Goal: Task Accomplishment & Management: Manage account settings

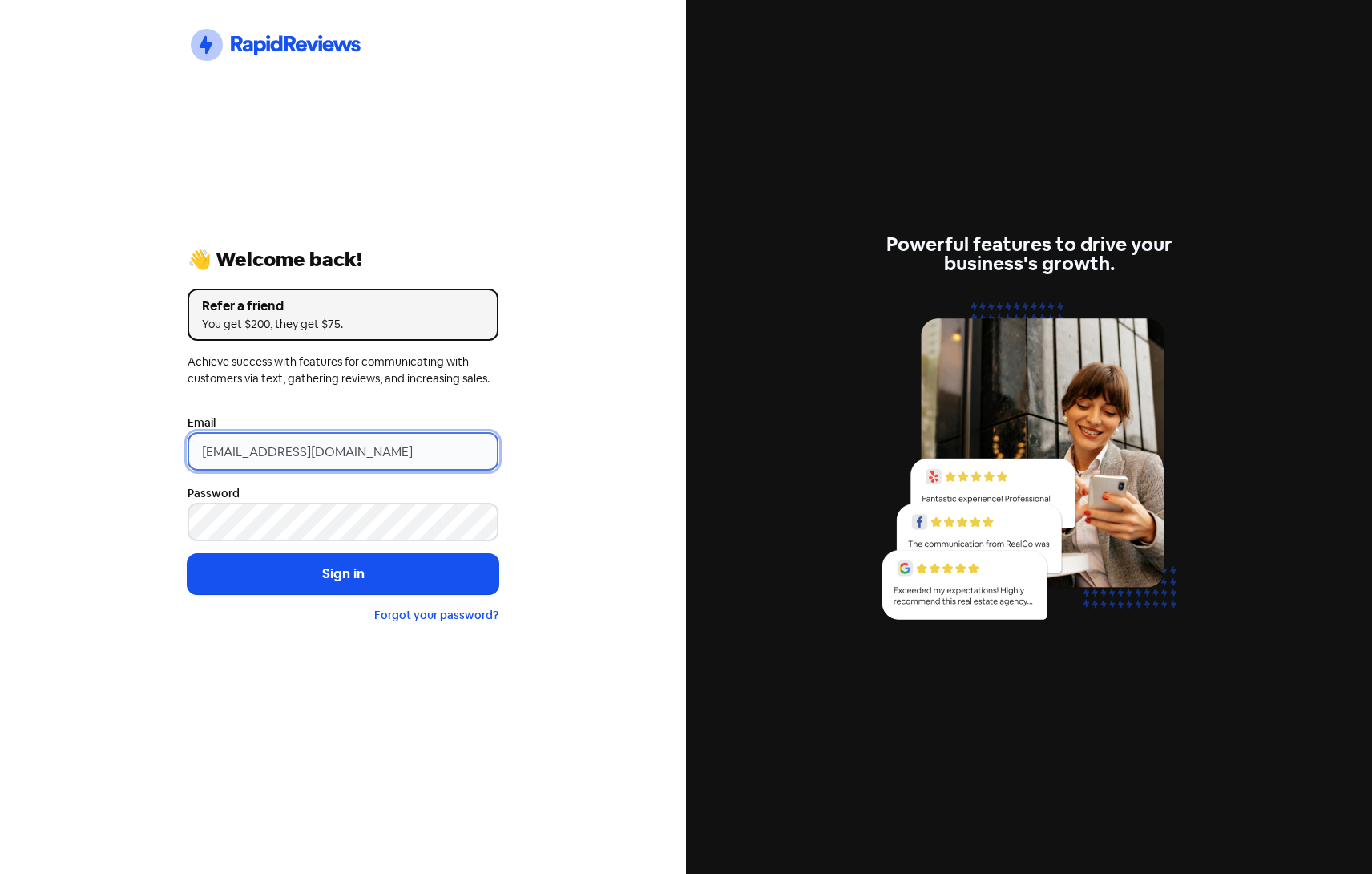
drag, startPoint x: 412, startPoint y: 449, endPoint x: 20, endPoint y: 437, distance: 392.2
click at [20, 437] on div "Icon For Thunder-circle 👋 Welcome back! Refer a friend You get $200, they get $…" at bounding box center [343, 437] width 686 height 874
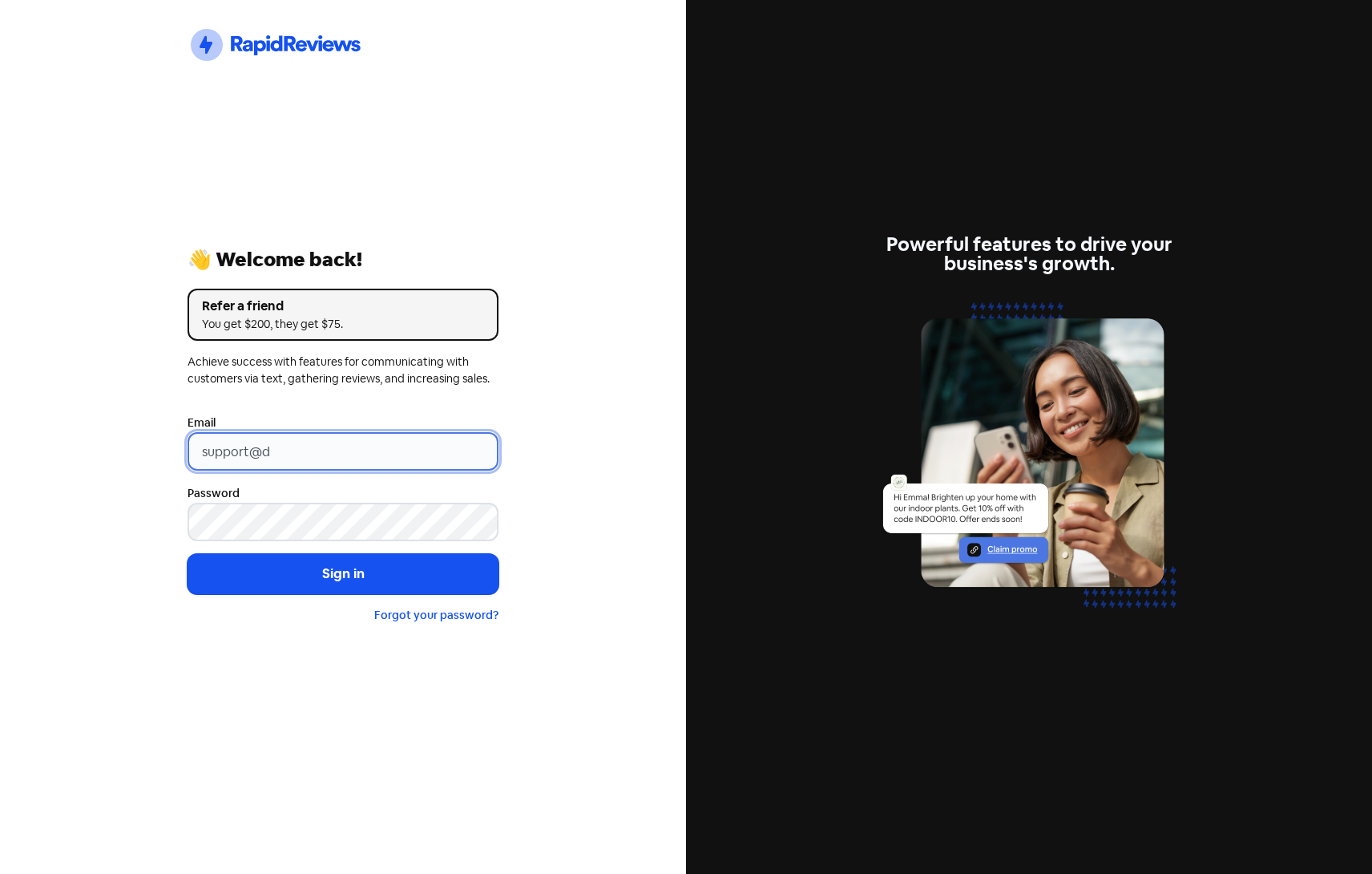
type input "support@dimple.nz"
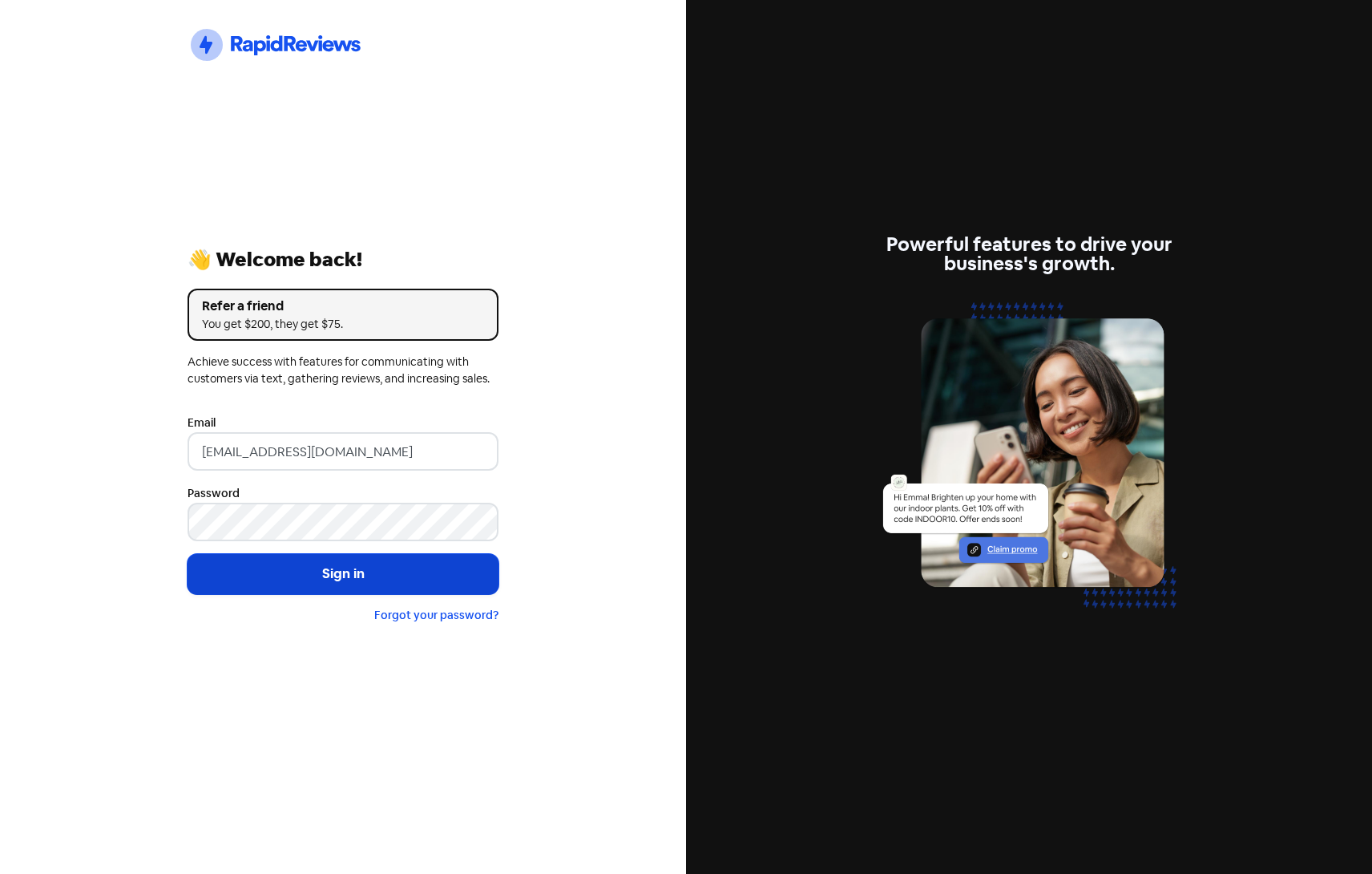
click at [341, 585] on button "Sign in" at bounding box center [343, 574] width 311 height 40
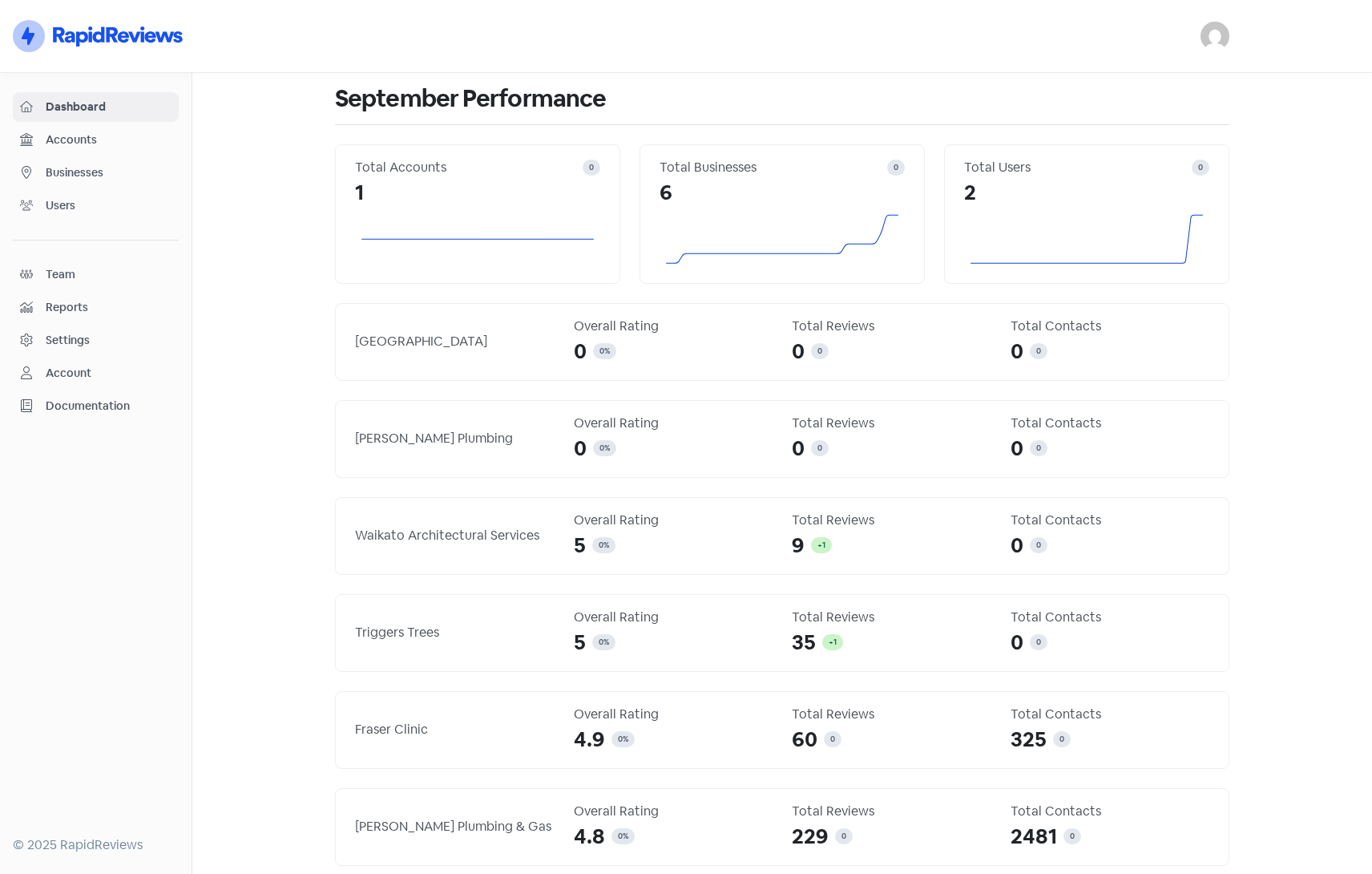
click at [69, 177] on span "Businesses" at bounding box center [109, 173] width 126 height 17
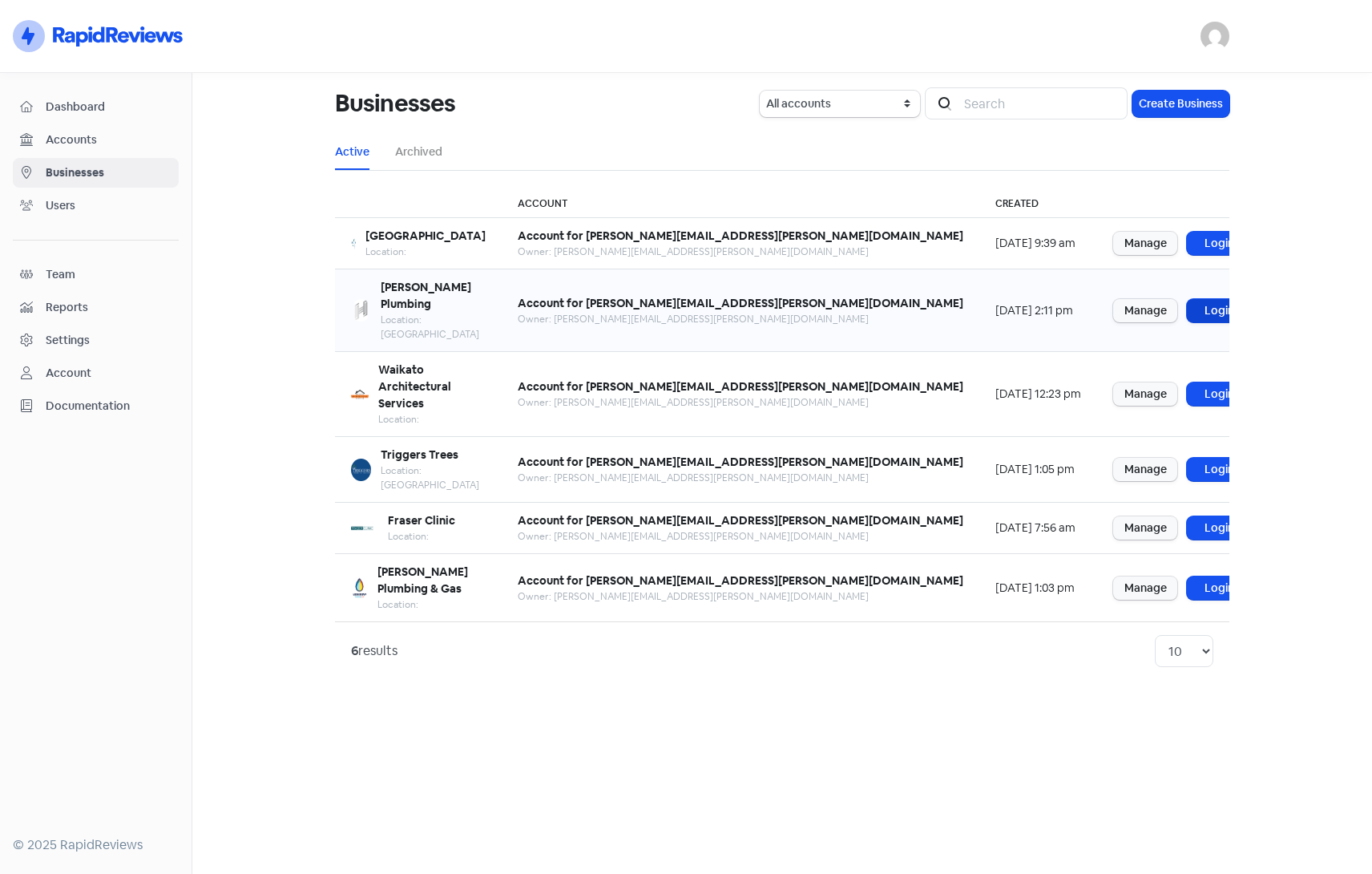
click at [1187, 299] on link "Login" at bounding box center [1219, 310] width 64 height 23
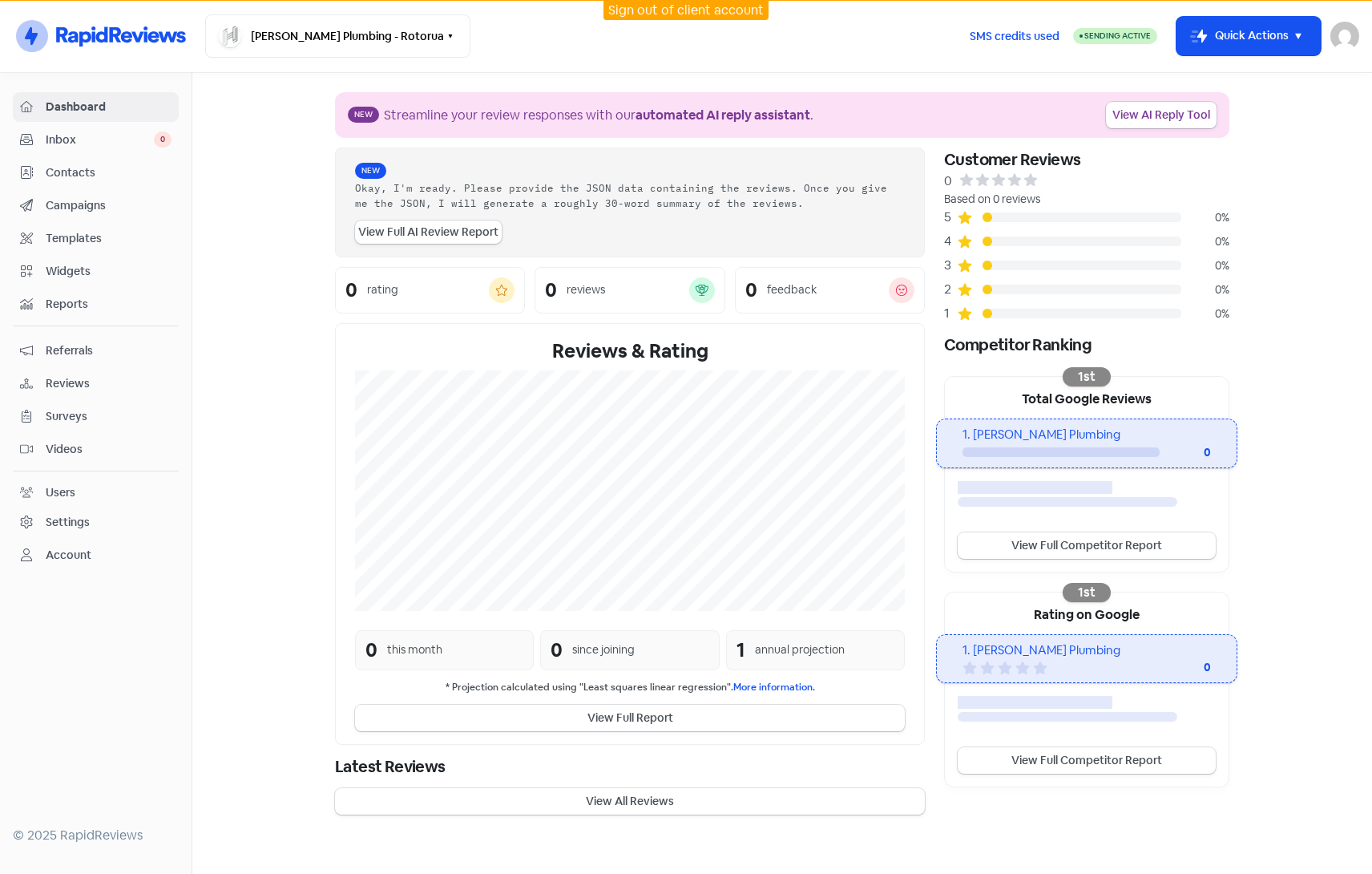
click at [75, 516] on div "Settings" at bounding box center [68, 522] width 44 height 17
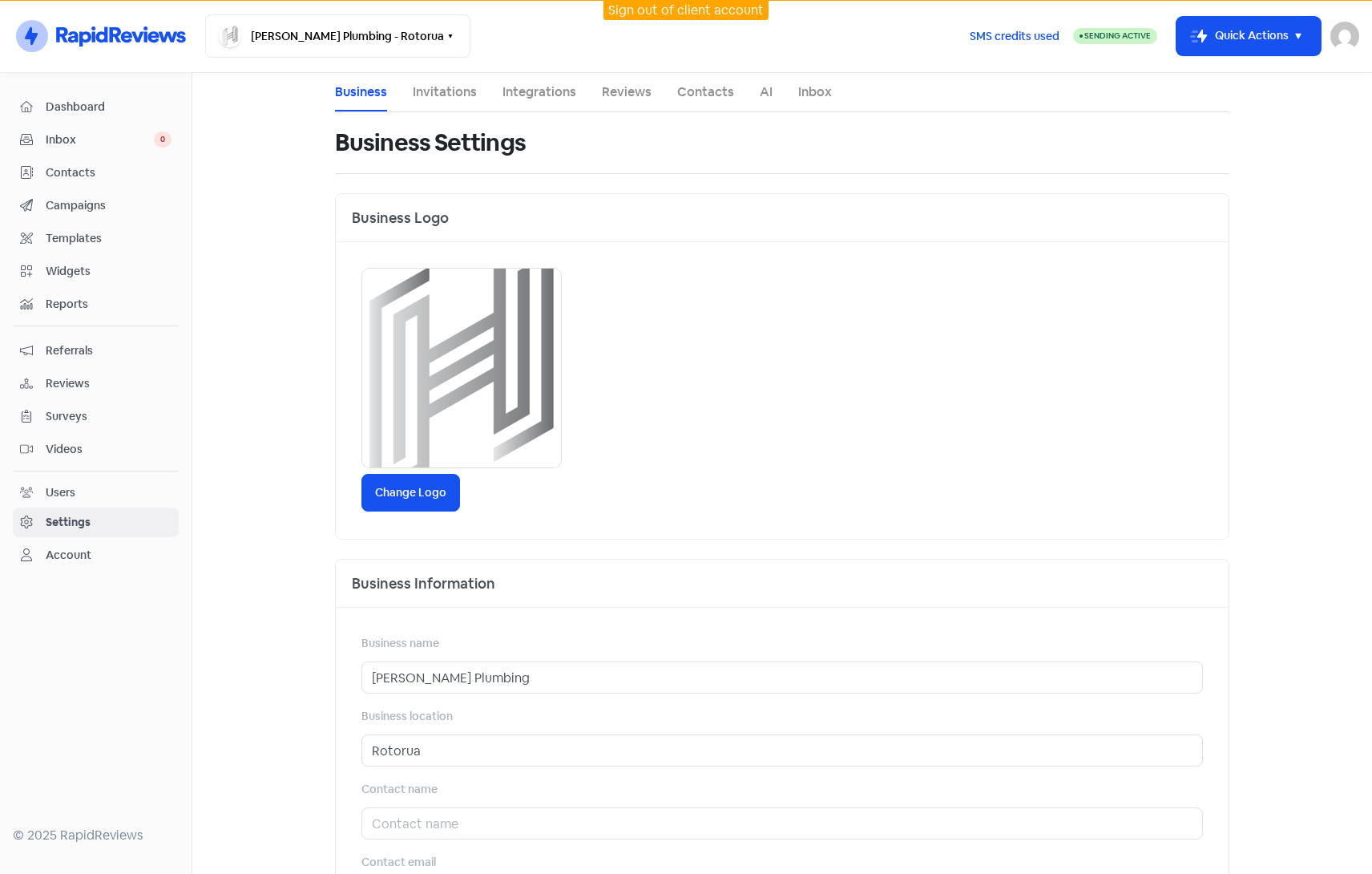
click at [554, 88] on link "Integrations" at bounding box center [539, 92] width 74 height 20
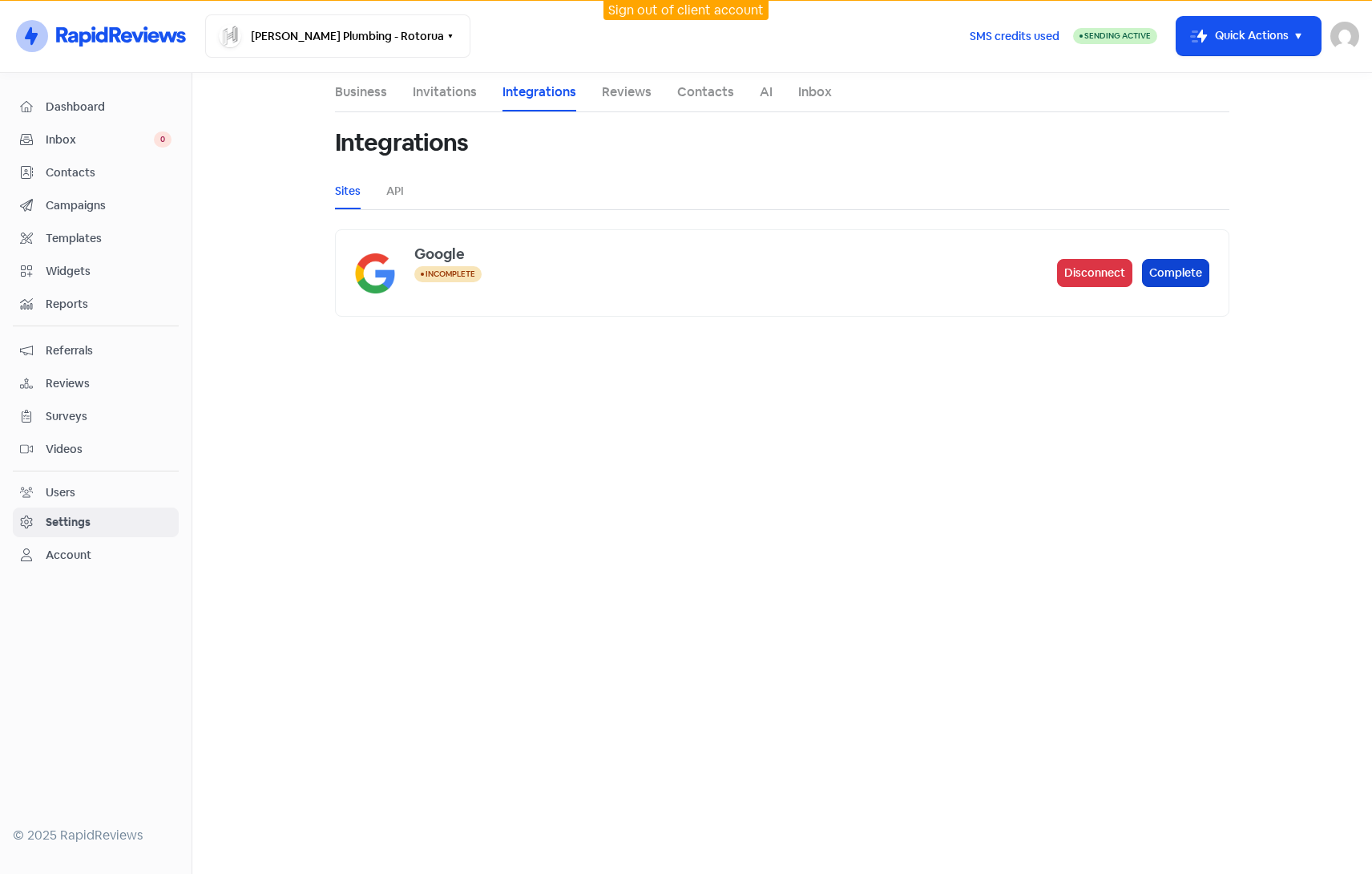
click at [1177, 281] on button "Complete" at bounding box center [1176, 273] width 67 height 28
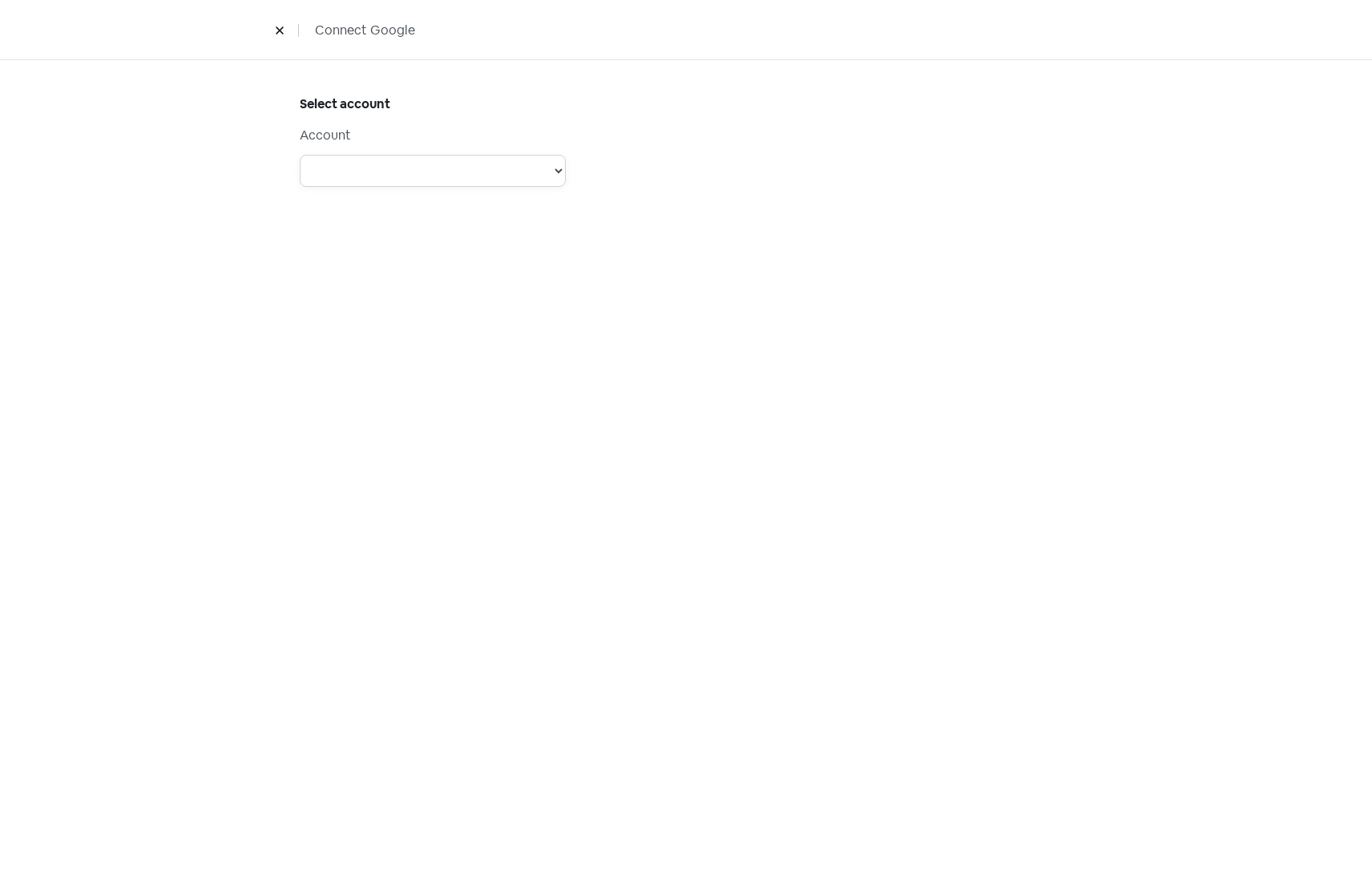
click at [548, 165] on select "Account: Support @Dimple - Type: PERSONAL - Role: Account: Physio Direct - Type…" at bounding box center [432, 170] width 266 height 32
select select "[object Object]"
click at [299, 155] on select "Account: Support @Dimple - Type: PERSONAL - Role: Account: Physio Direct - Type…" at bounding box center [432, 170] width 266 height 32
select select
click at [560, 286] on select "Steens Tool and Die PeopleHQ Lakes Consultancy Ranolf Medical Centre Wayne Coon…" at bounding box center [432, 284] width 266 height 32
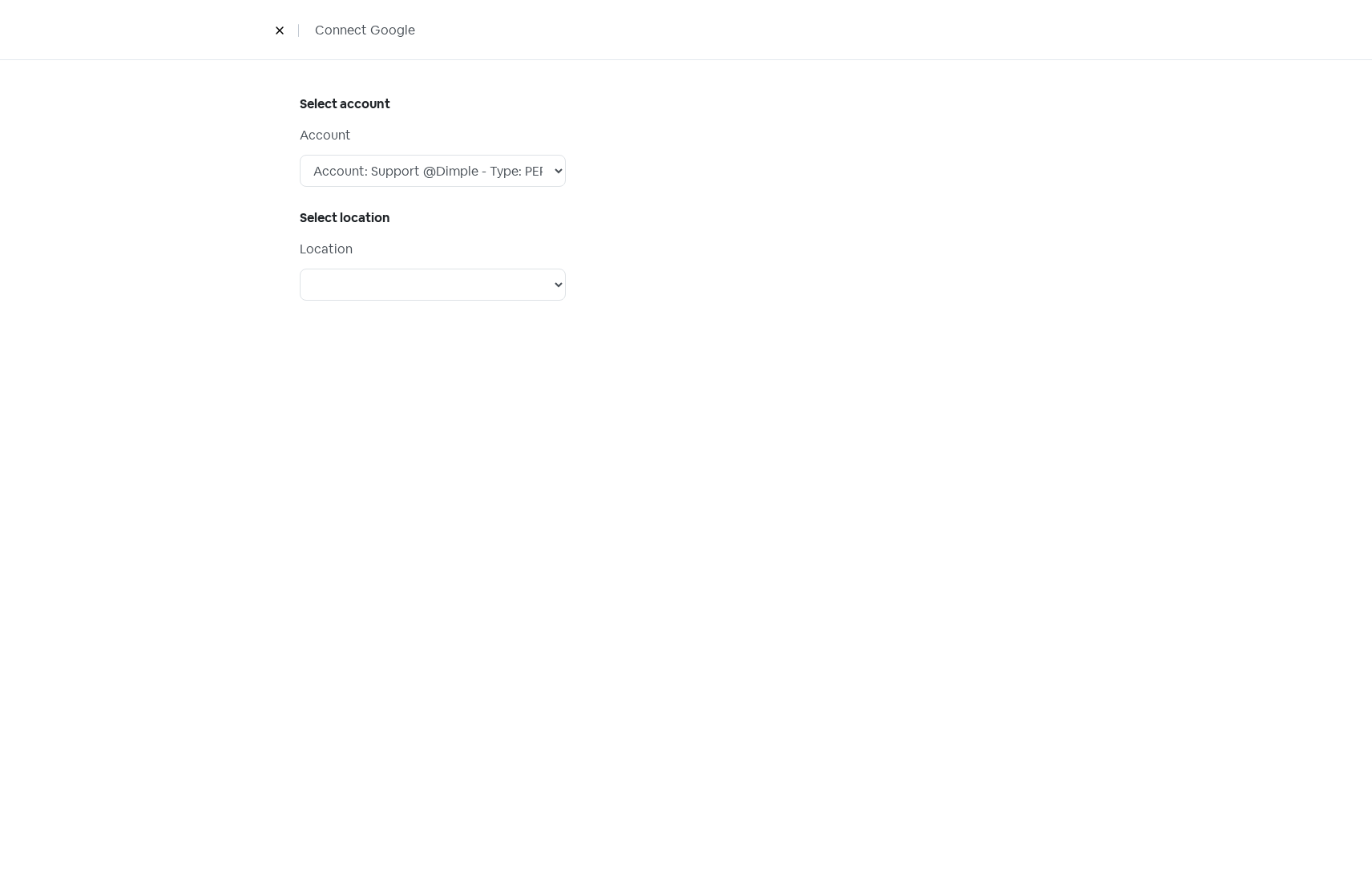
click at [283, 25] on icon at bounding box center [280, 30] width 10 height 10
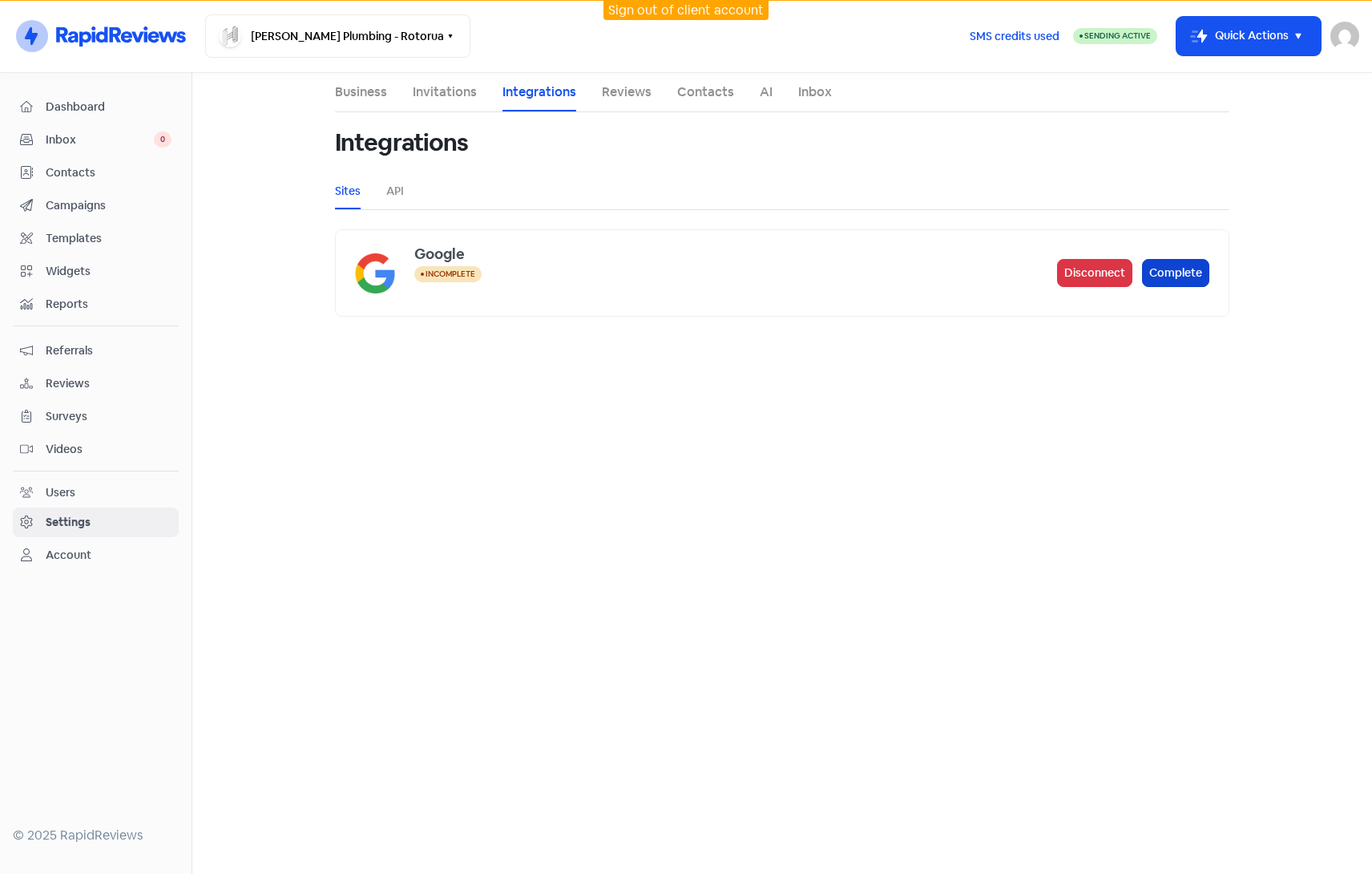
click at [1192, 268] on button "Complete" at bounding box center [1176, 273] width 67 height 28
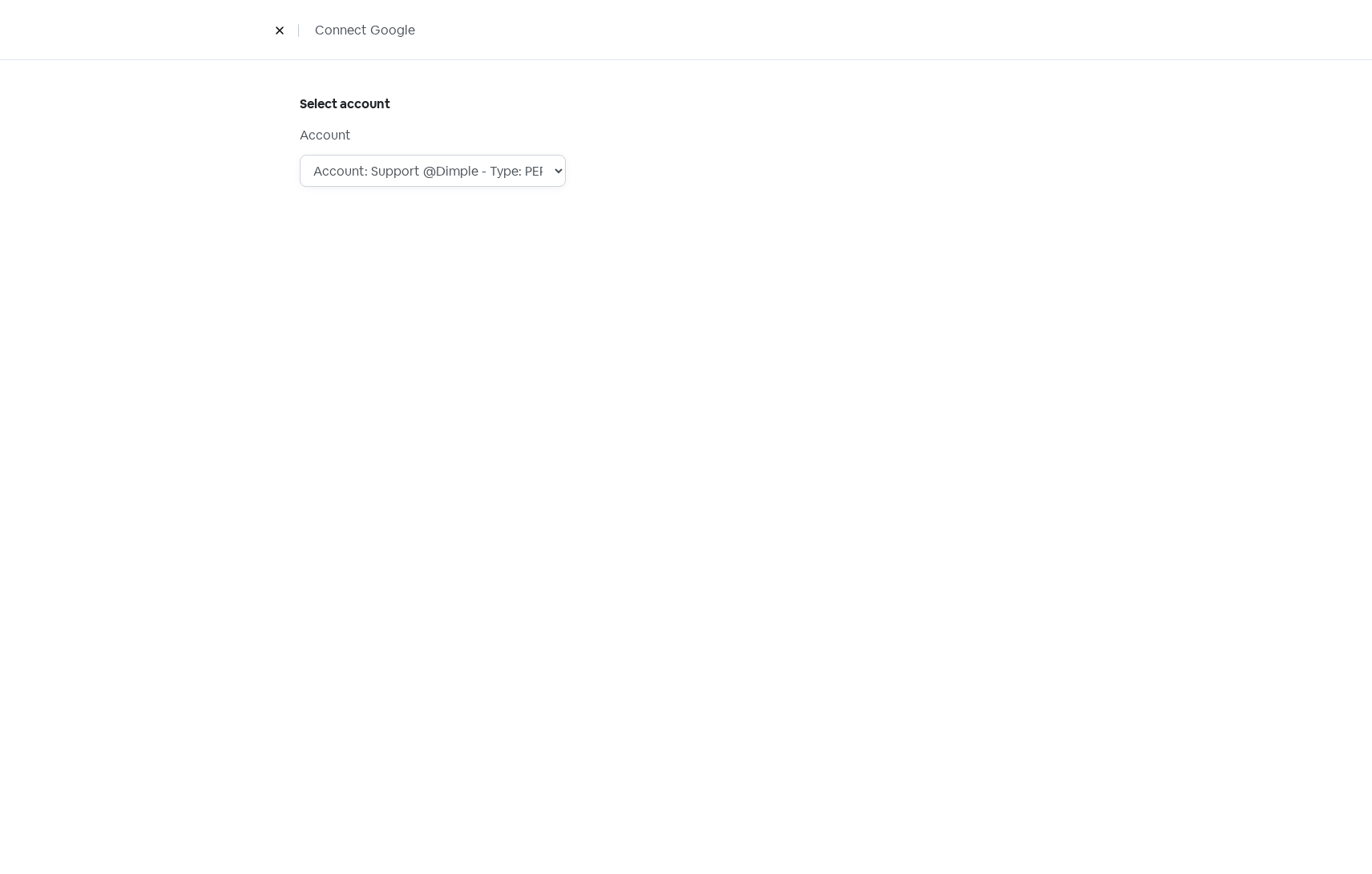
click at [558, 171] on select "Account: Support @Dimple - Type: PERSONAL - Role: Account: Physio Direct - Type…" at bounding box center [432, 170] width 266 height 32
click at [299, 155] on select "Account: Support @Dimple - Type: PERSONAL - Role: Account: Physio Direct - Type…" at bounding box center [432, 170] width 266 height 32
click at [509, 169] on select "Account: Support @Dimple - Type: PERSONAL - Role: Account: Physio Direct - Type…" at bounding box center [432, 170] width 266 height 32
click at [299, 155] on select "Account: Support @Dimple - Type: PERSONAL - Role: Account: Physio Direct - Type…" at bounding box center [432, 170] width 266 height 32
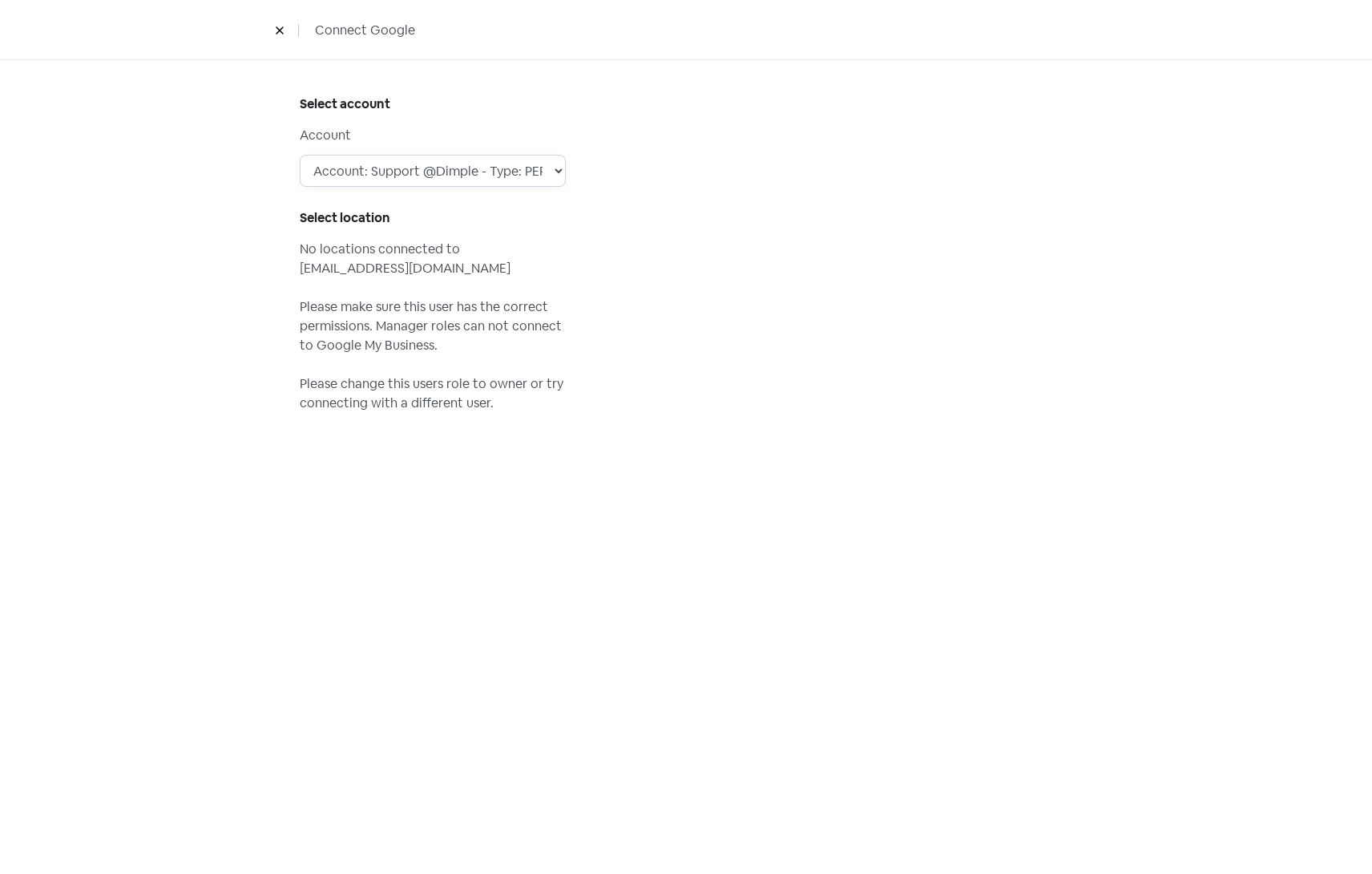
click at [553, 163] on select "Account: Support @Dimple - Type: PERSONAL - Role: Account: Physio Direct - Type…" at bounding box center [432, 170] width 266 height 32
select select "[object Object]"
click at [299, 155] on select "Account: Support @Dimple - Type: PERSONAL - Role: Account: Physio Direct - Type…" at bounding box center [432, 170] width 266 height 32
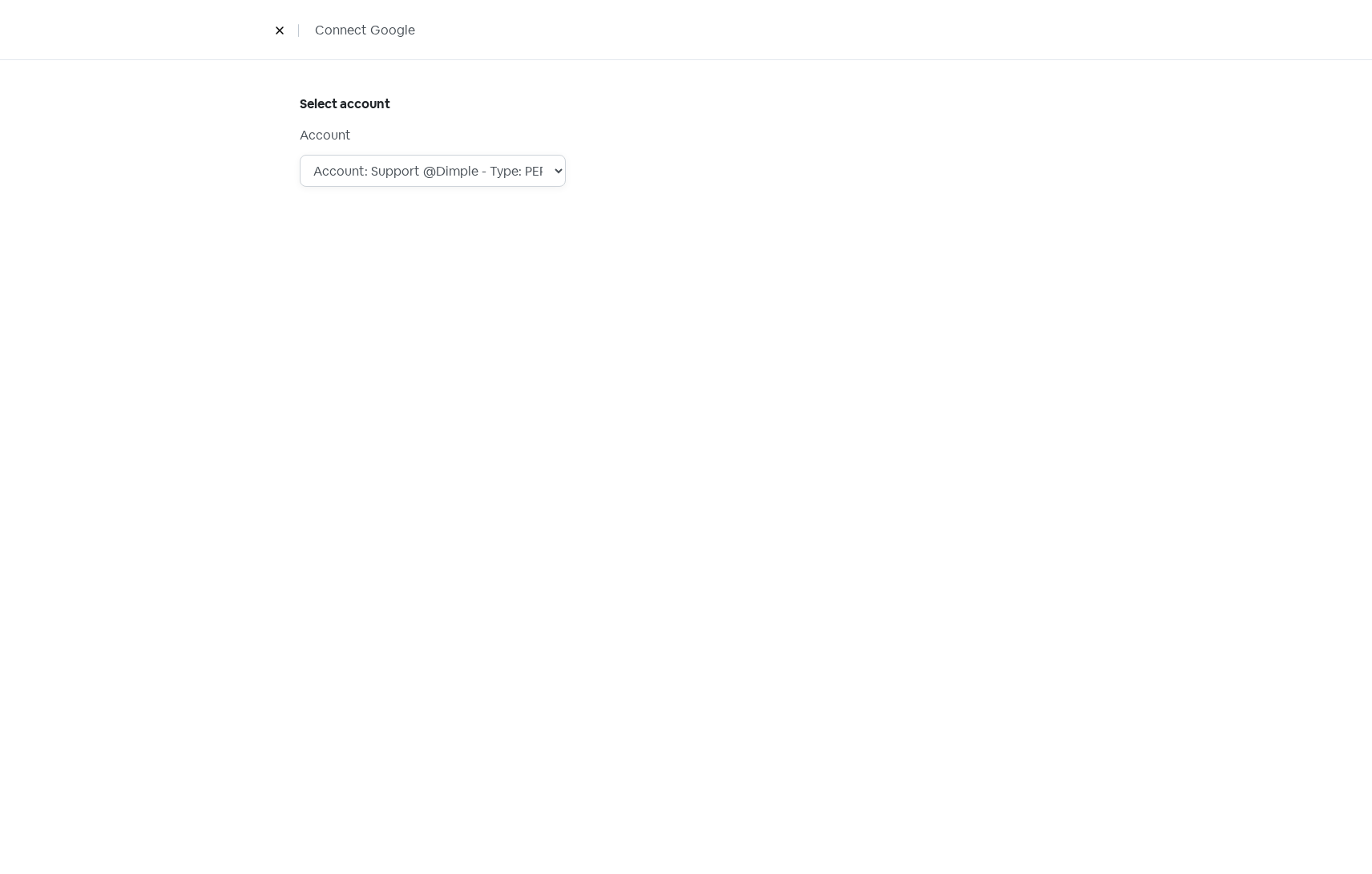
select select
click at [556, 282] on select "Steens Tool and Die PeopleHQ Lakes Consultancy Ranolf Medical Centre Wayne Coon…" at bounding box center [432, 284] width 266 height 32
click at [560, 170] on select "Account: Support @Dimple - Type: PERSONAL - Role: Account: Physio Direct - Type…" at bounding box center [432, 170] width 266 height 32
click at [551, 286] on select "Steens Tool and Die PeopleHQ Lakes Consultancy Ranolf Medical Centre Wayne Coon…" at bounding box center [432, 284] width 266 height 32
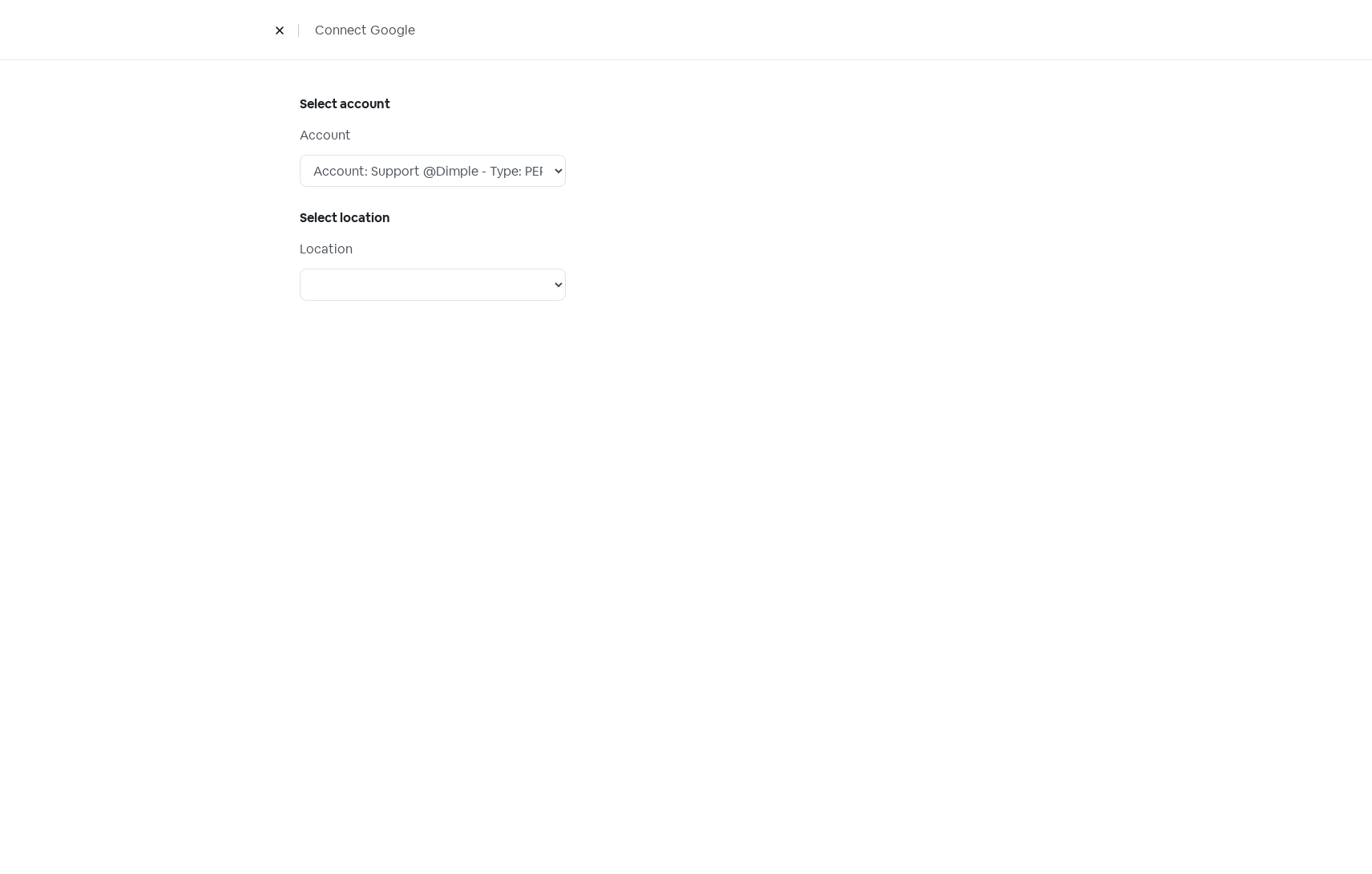
click at [866, 371] on div "Select account Account Account: Support @Dimple - Type: PERSONAL - Role: Accoun…" at bounding box center [686, 218] width 837 height 318
click at [556, 283] on select "Steens Tool and Die PeopleHQ Lakes Consultancy Ranolf Medical Centre Wayne Coon…" at bounding box center [432, 284] width 266 height 32
click at [777, 266] on div at bounding box center [884, 219] width 396 height 254
click at [557, 284] on select "Steens Tool and Die PeopleHQ Lakes Consultancy Ranolf Medical Centre Wayne Coon…" at bounding box center [432, 284] width 266 height 32
click at [661, 228] on div "Select account Account Account: Support @Dimple - Type: PERSONAL - Role: Accoun…" at bounding box center [488, 219] width 396 height 254
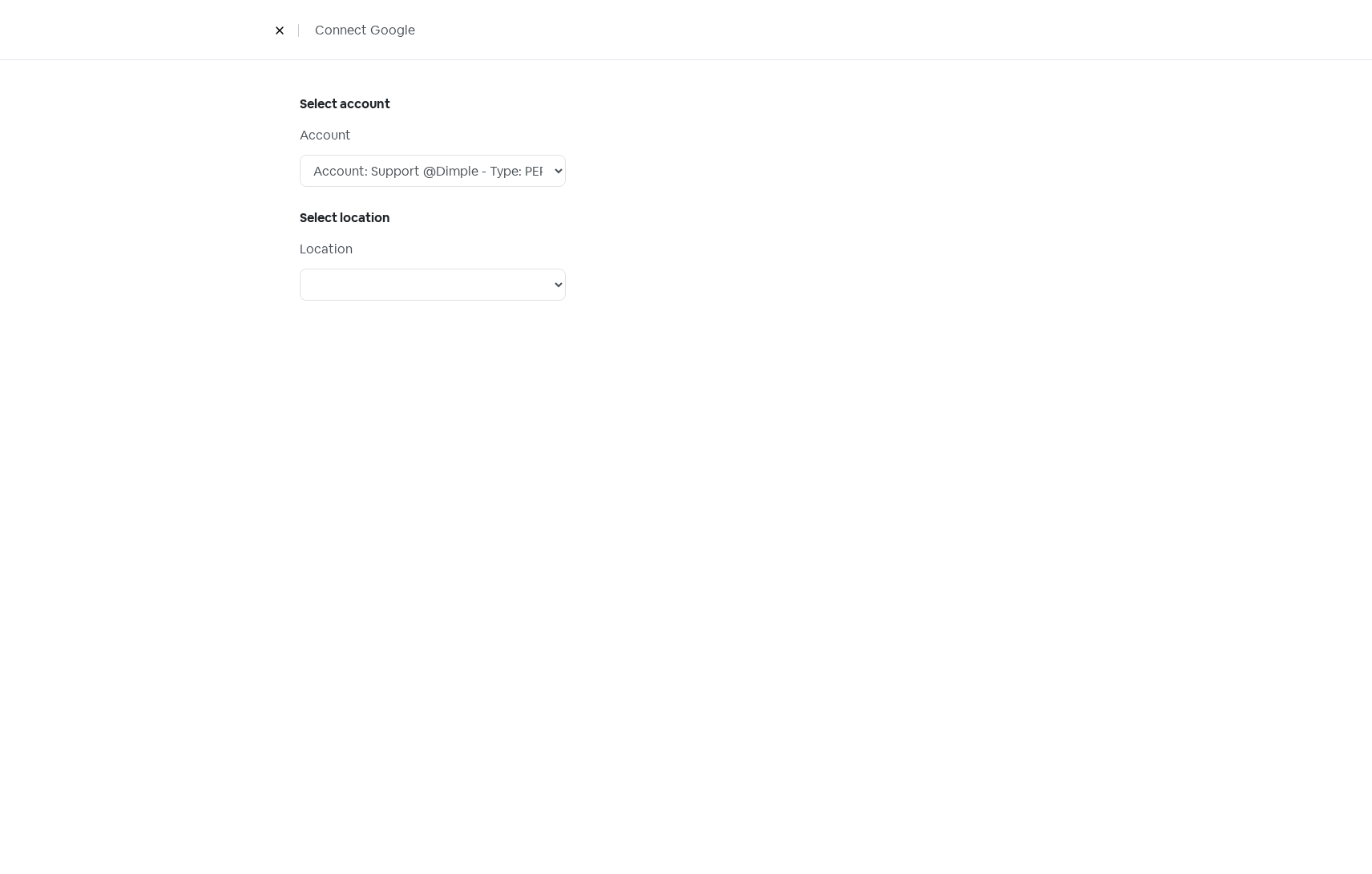
click at [278, 29] on icon at bounding box center [279, 30] width 7 height 7
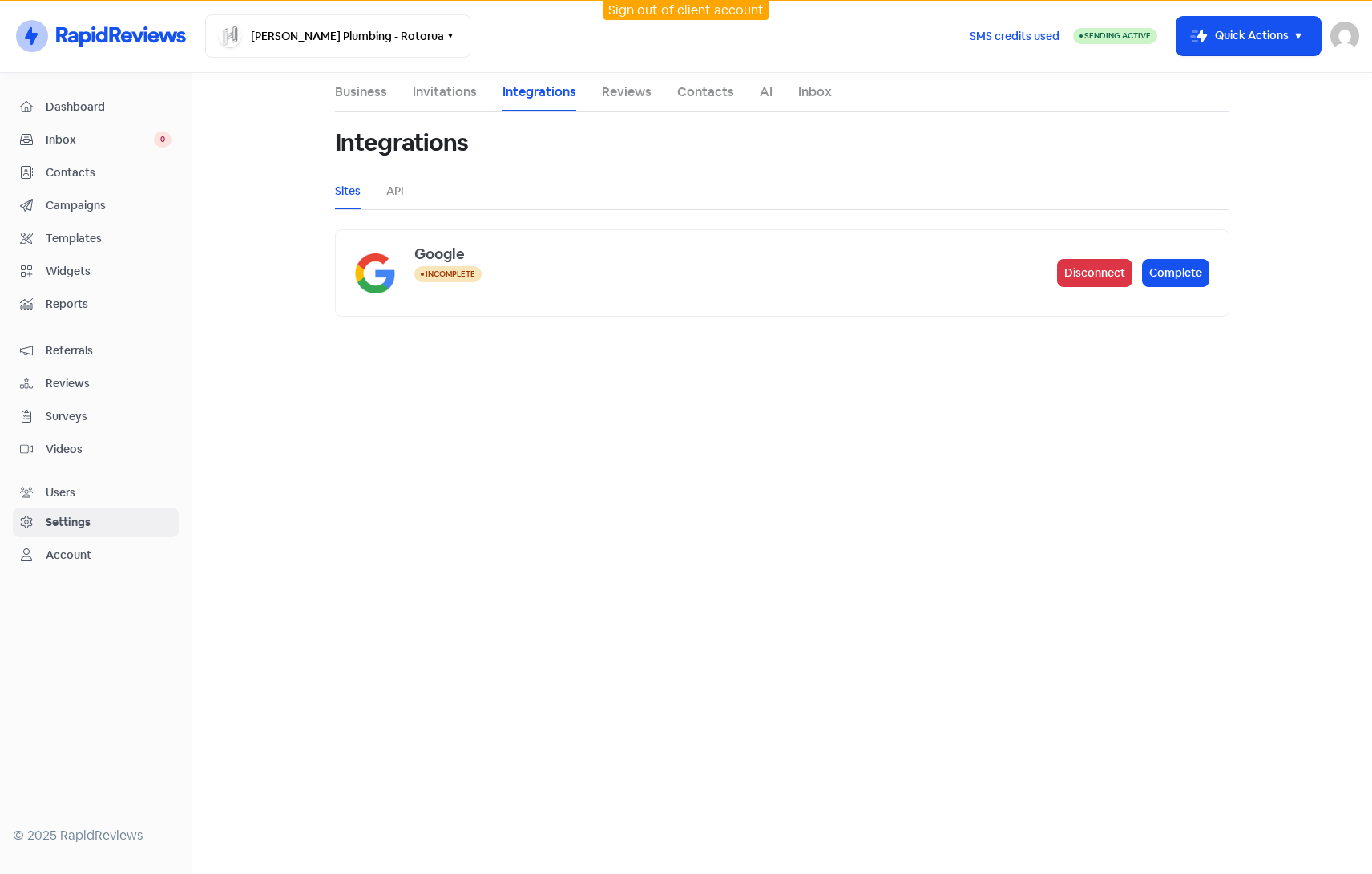
click at [220, 194] on main "Business Invitations Integrations Reviews Contacts AI Inbox Integrations Sites …" at bounding box center [782, 473] width 1180 height 801
click at [632, 86] on link "Reviews" at bounding box center [627, 92] width 50 height 20
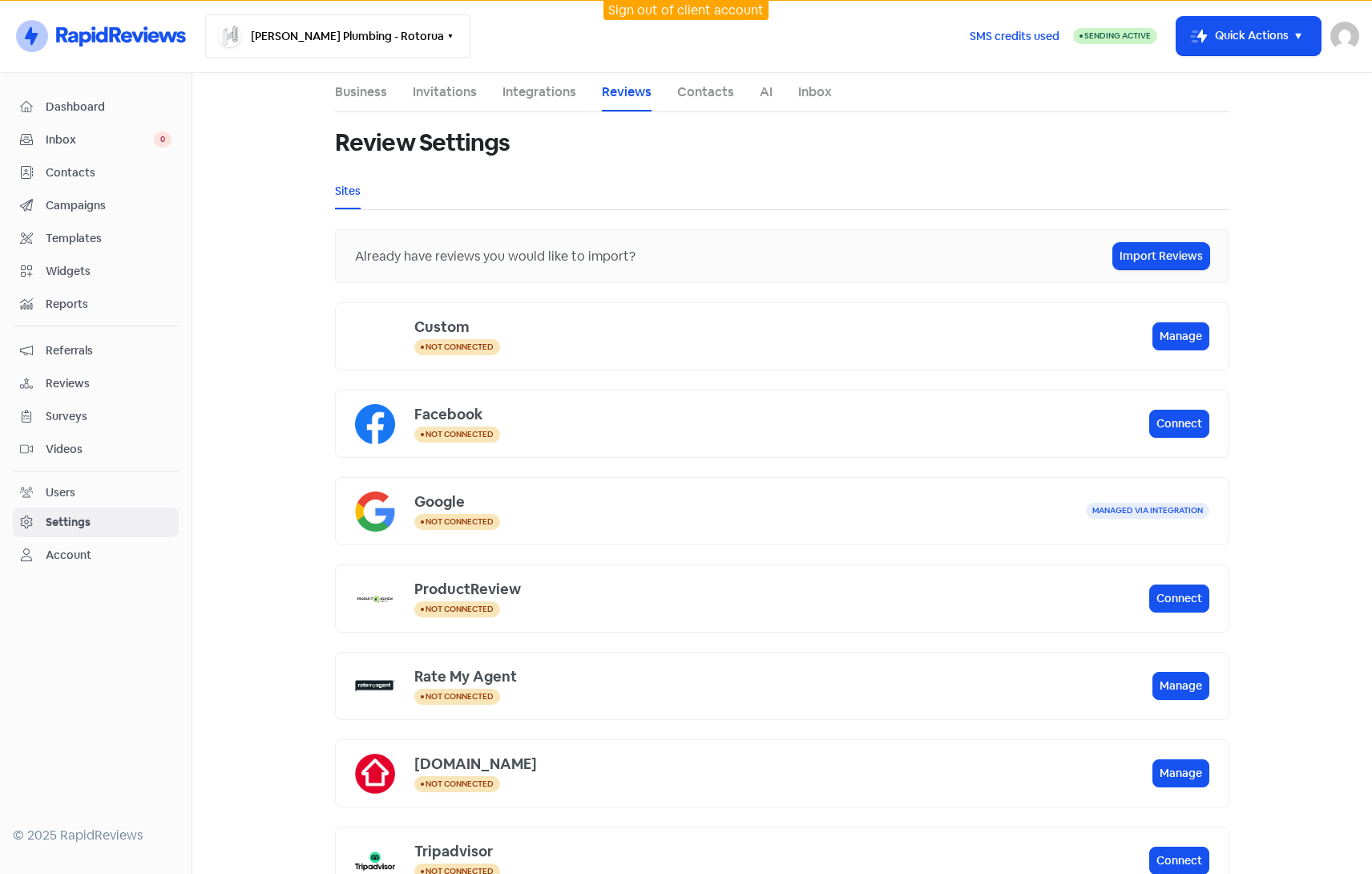
click at [387, 44] on button "Hodgson Plumbing - Rotorua" at bounding box center [338, 36] width 265 height 43
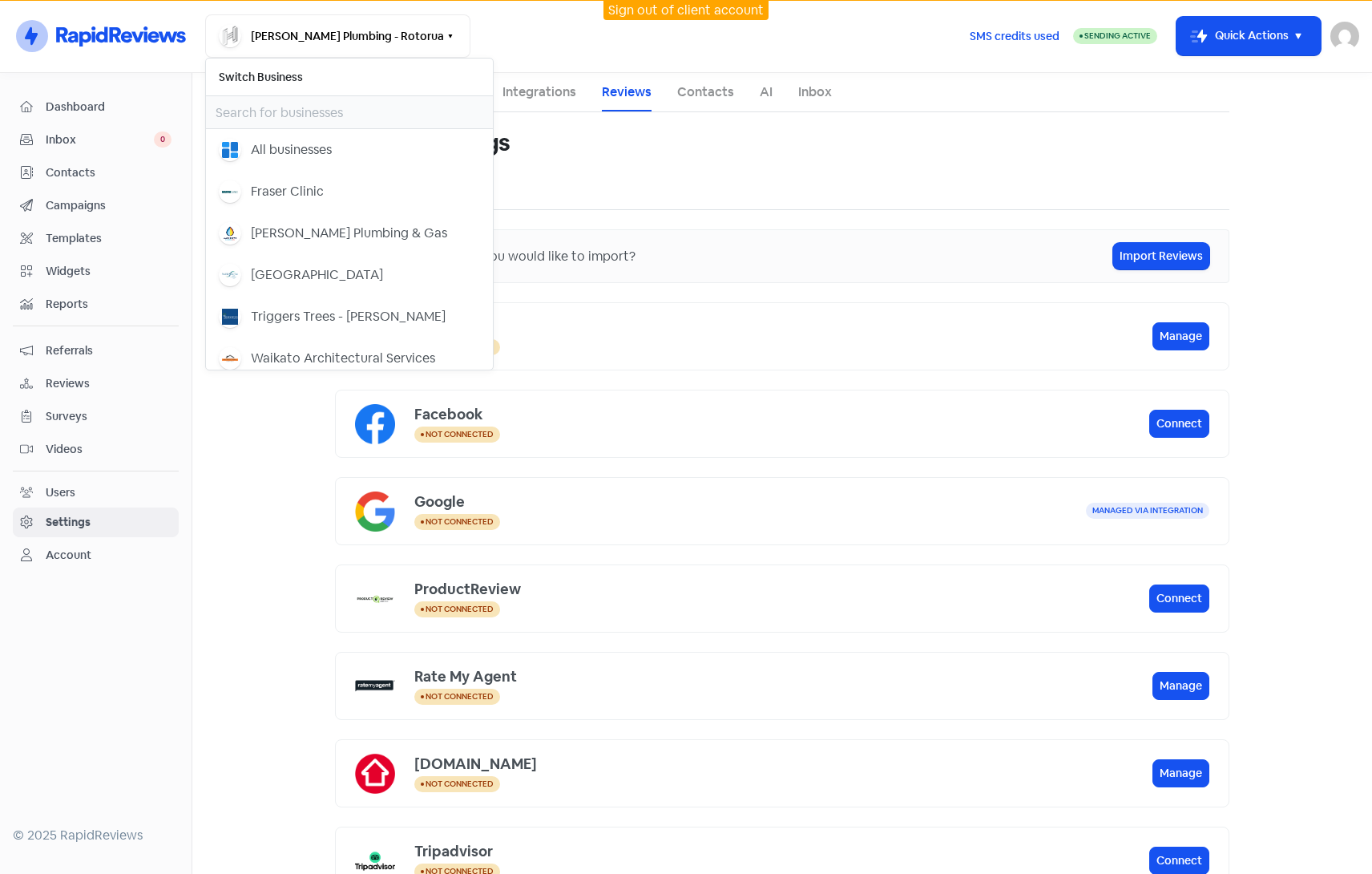
click at [540, 43] on div "Hodgson Plumbing - Rotorua Switch Business All businesses Fraser Clinic Jason B…" at bounding box center [581, 36] width 751 height 43
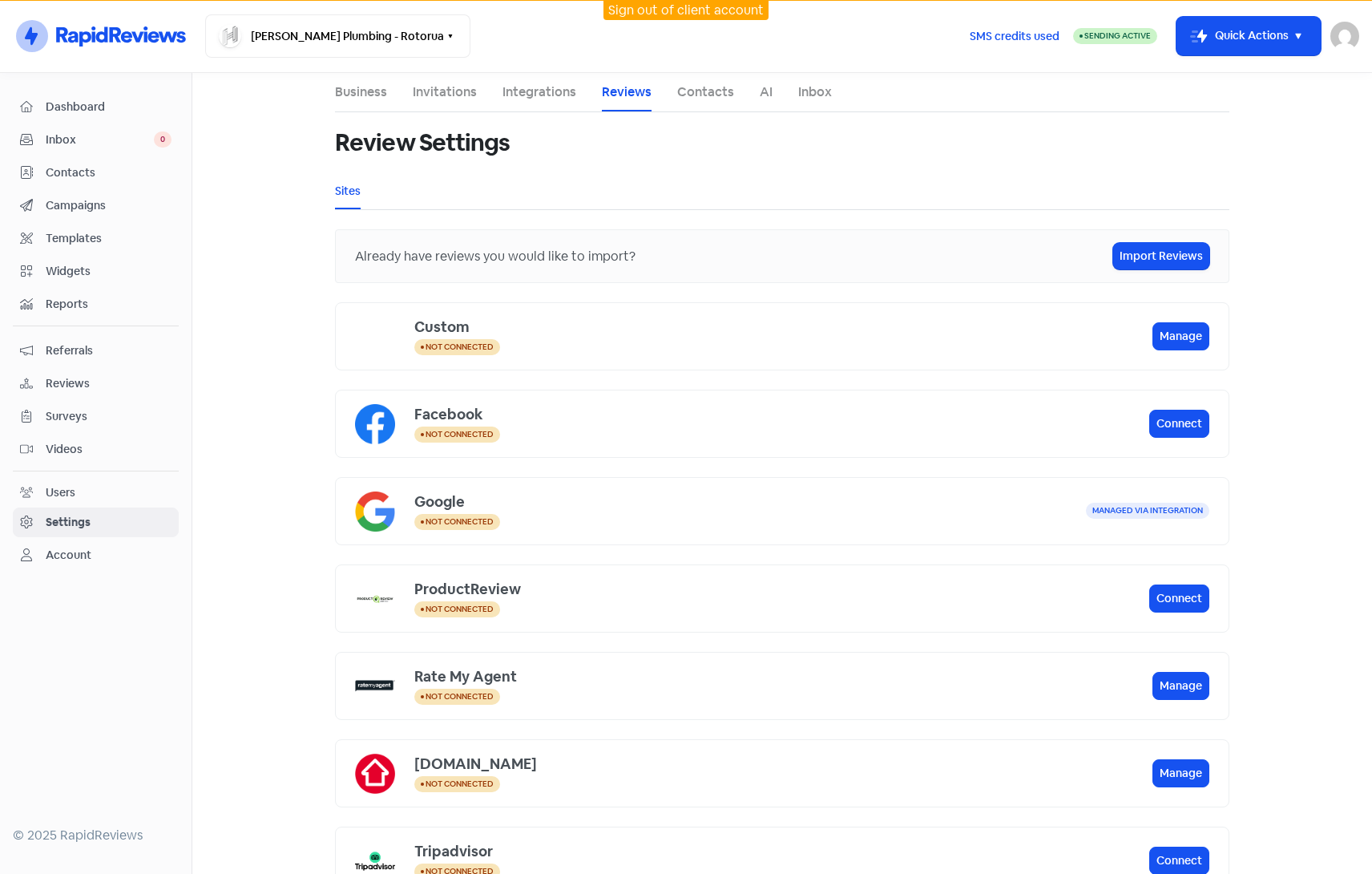
click at [643, 11] on link "Sign out of client account" at bounding box center [686, 10] width 155 height 17
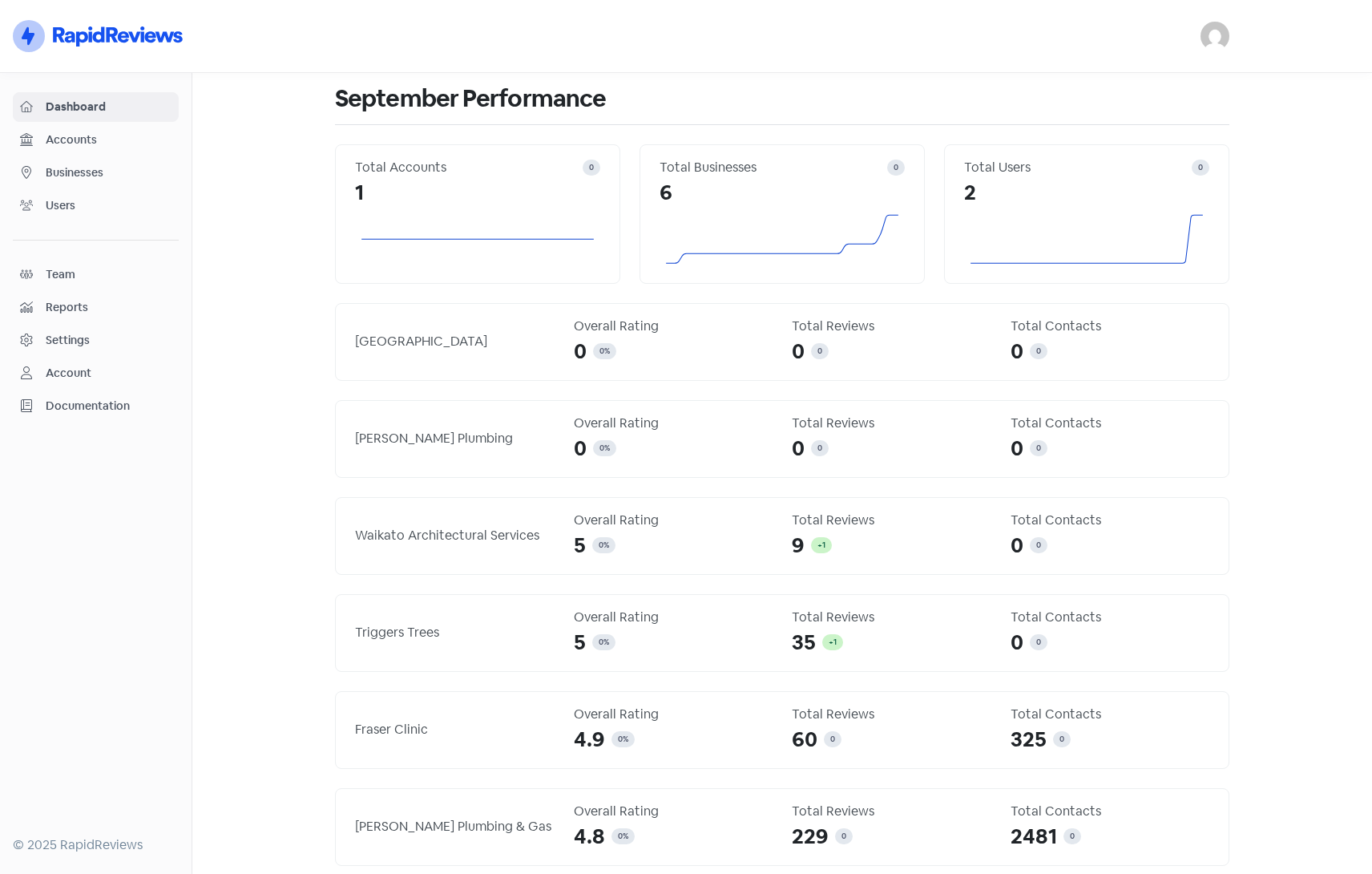
click at [1219, 38] on img at bounding box center [1214, 35] width 29 height 29
click at [1146, 145] on link "Sign out" at bounding box center [1127, 146] width 203 height 25
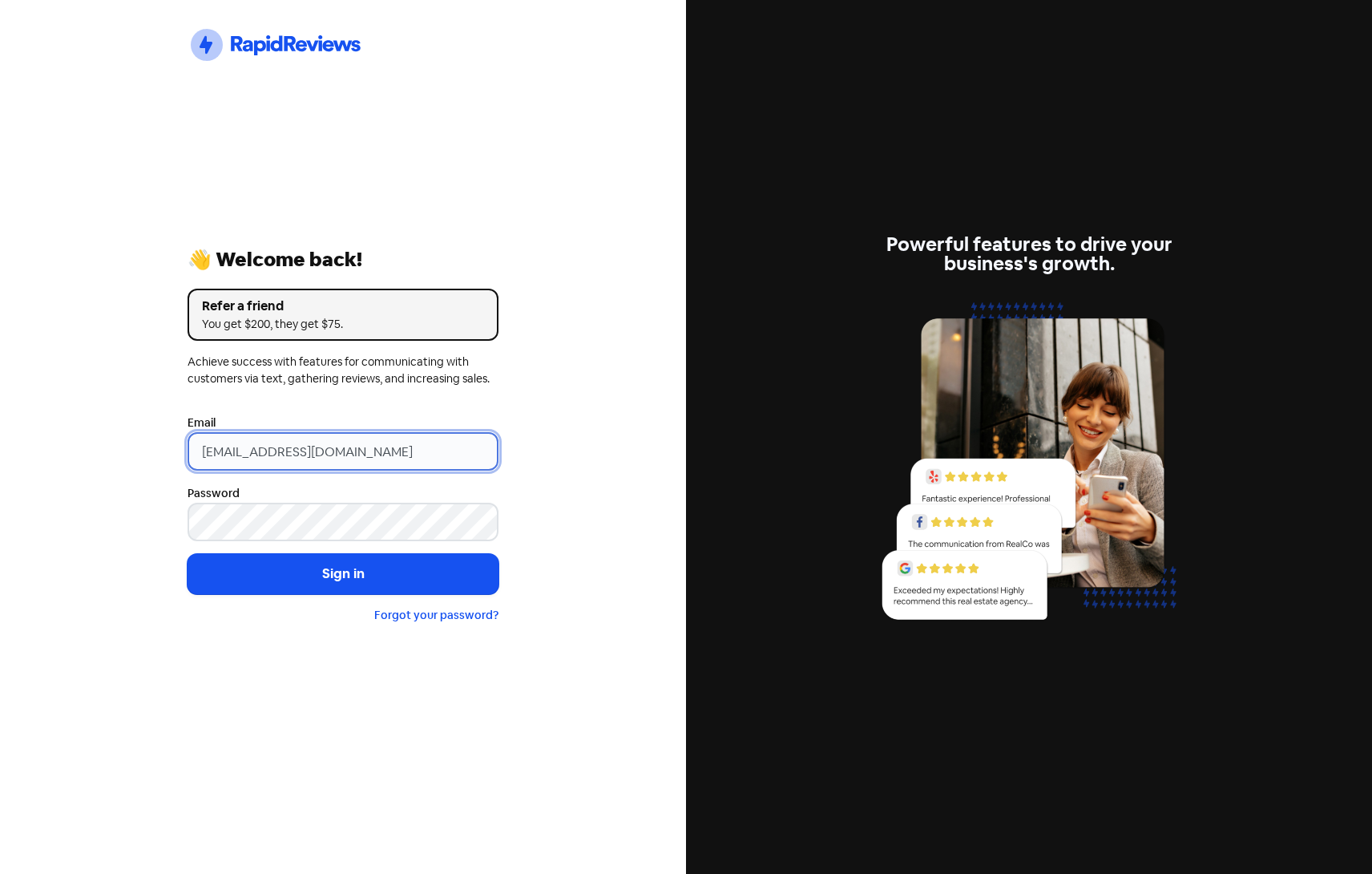
drag, startPoint x: 418, startPoint y: 450, endPoint x: -62, endPoint y: 432, distance: 480.3
click at [0, 432] on html "Icon For Thunder-circle 👋 Welcome back! Refer a friend You get $200, they get $…" at bounding box center [686, 437] width 1372 height 874
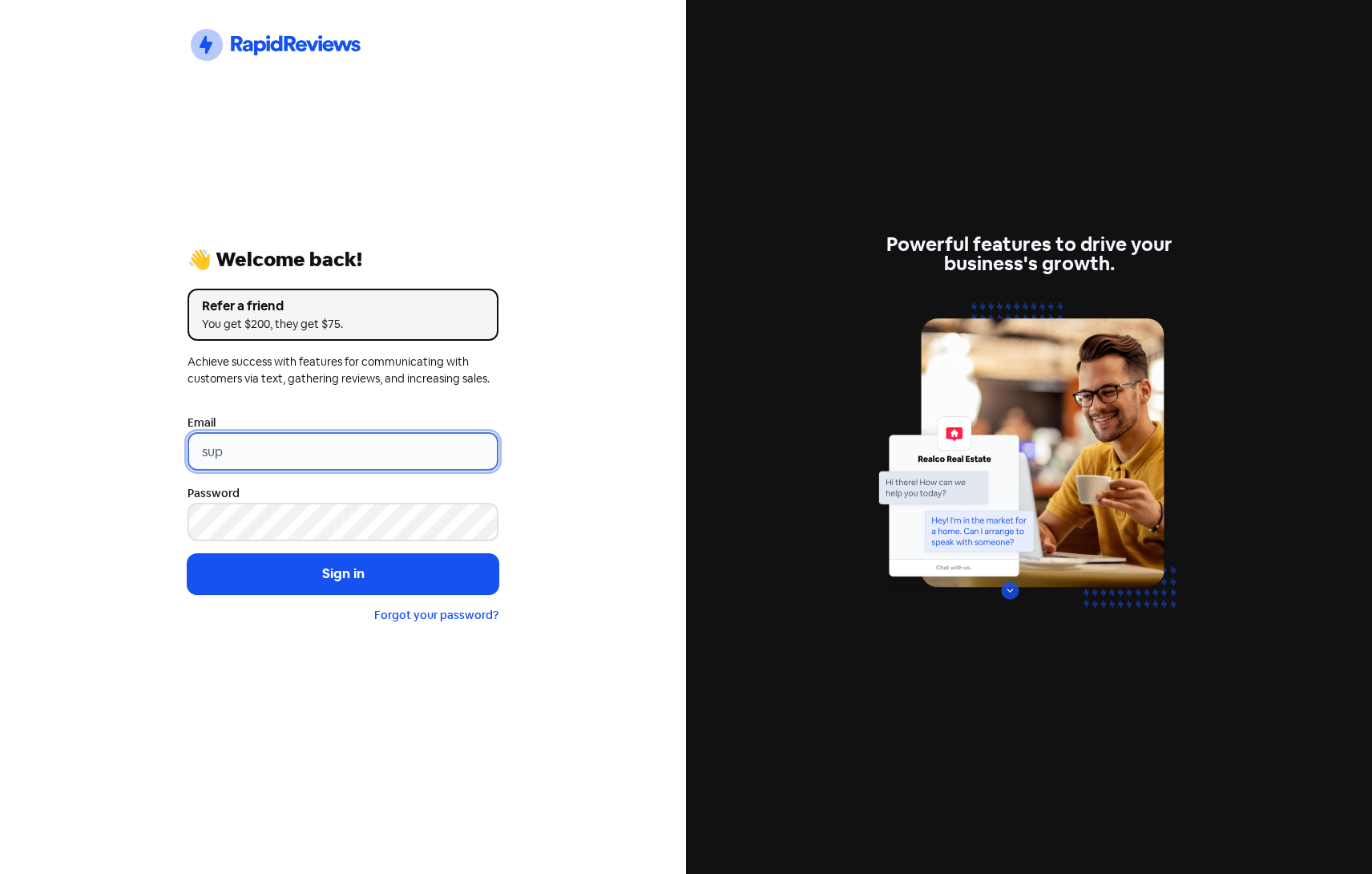
type input "support@xmarket.com.au"
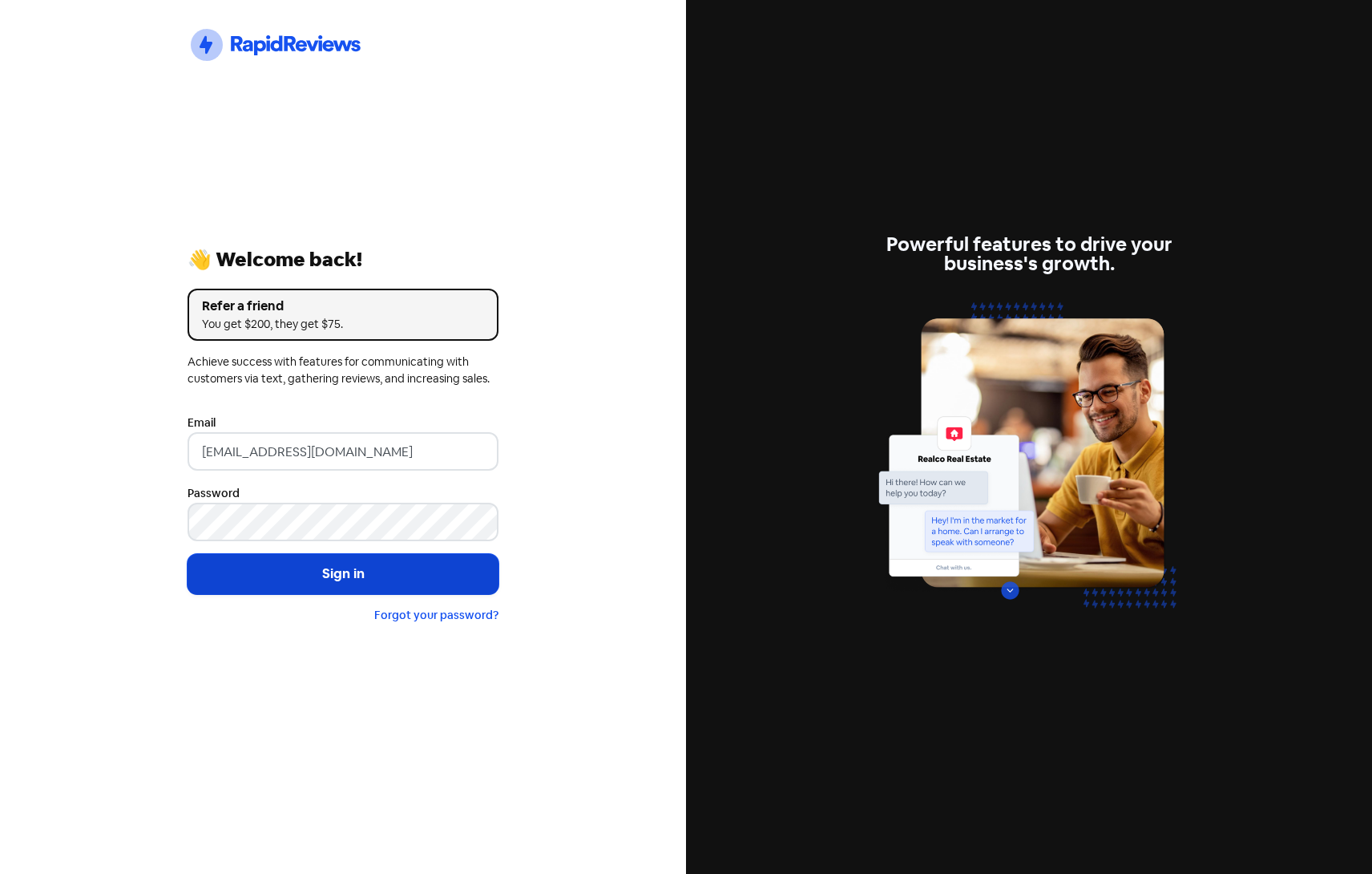
click at [293, 571] on button "Sign in" at bounding box center [343, 574] width 311 height 40
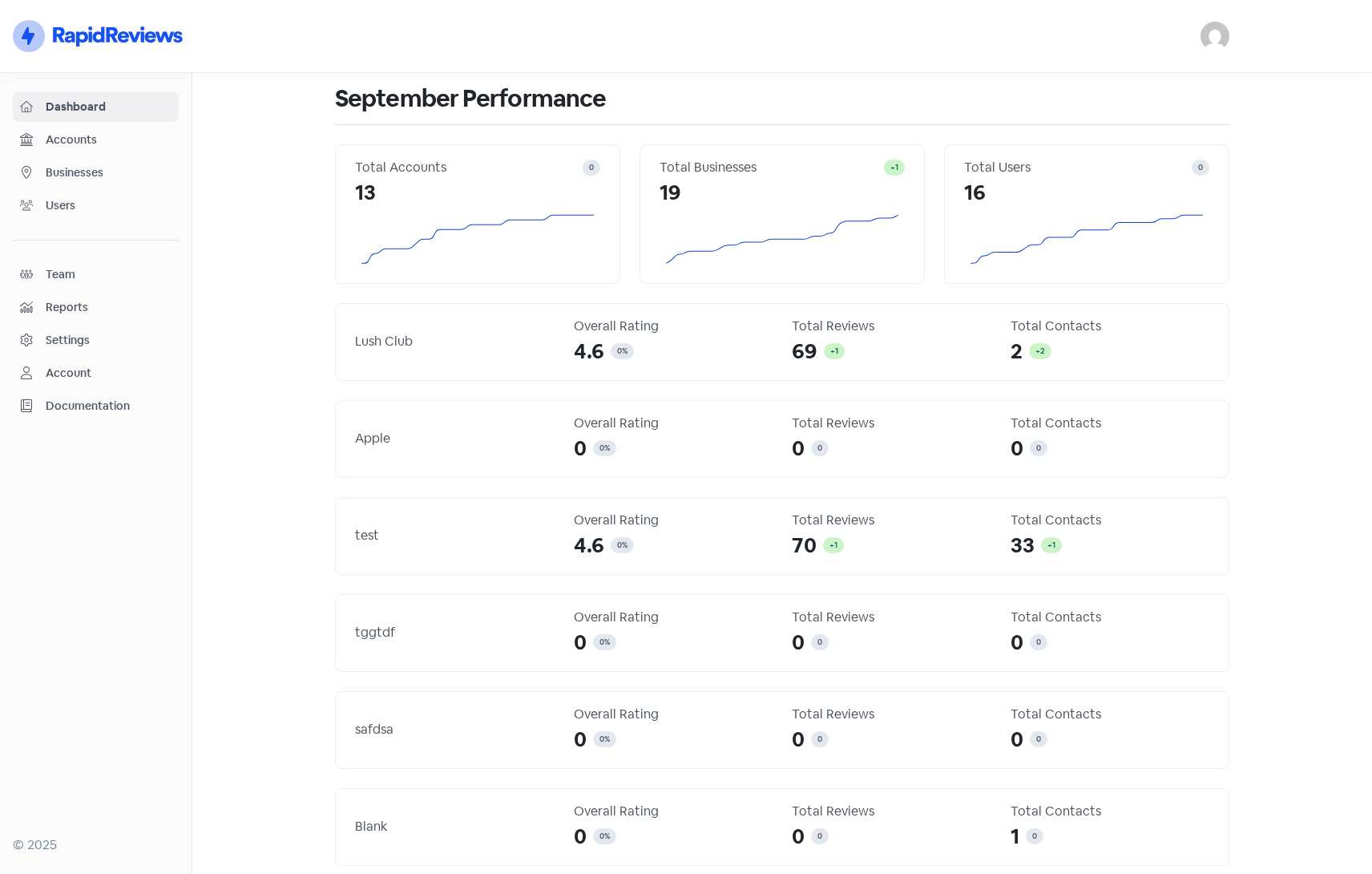
click at [82, 173] on span "Businesses" at bounding box center [109, 173] width 126 height 17
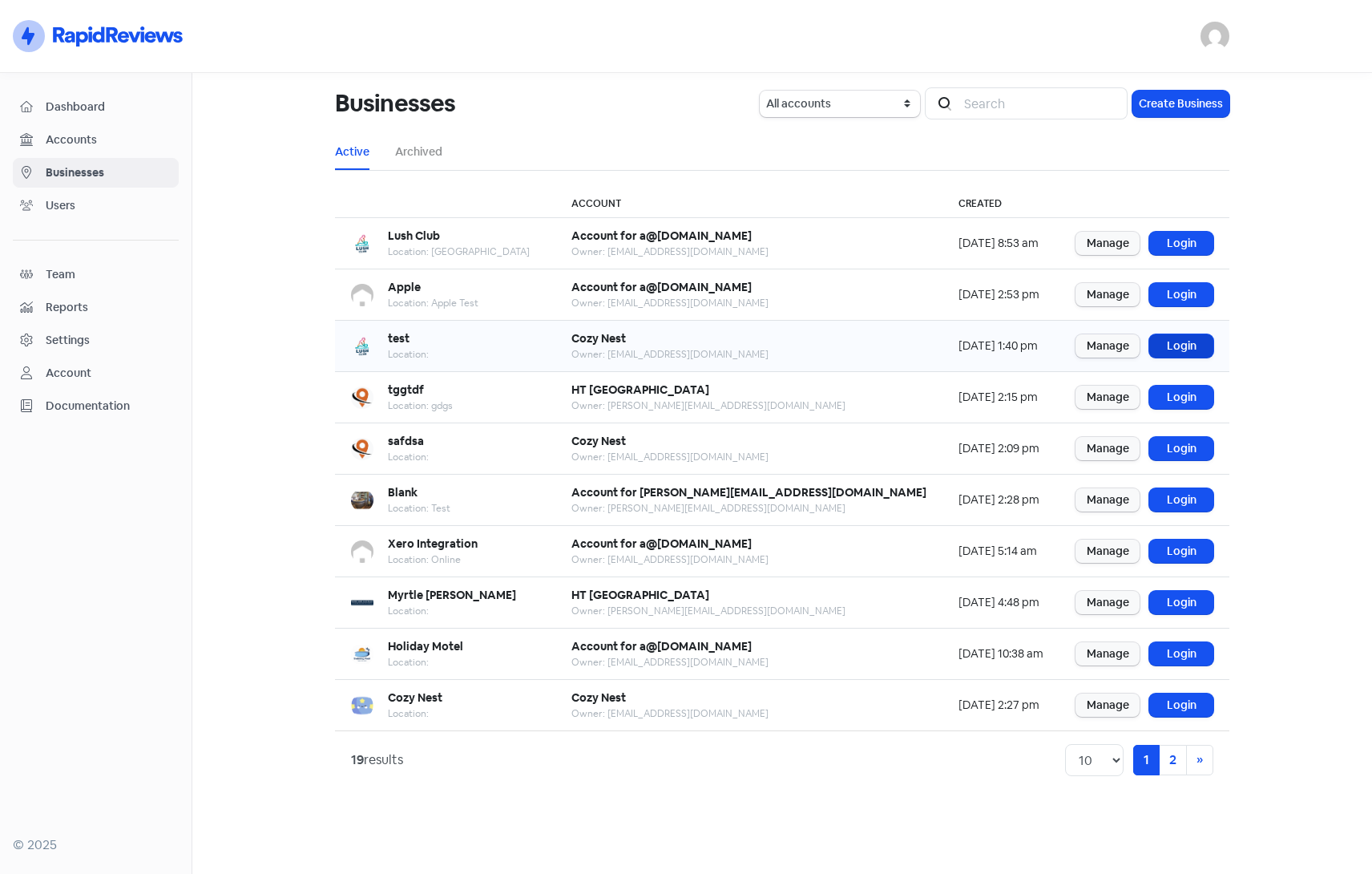
click at [1165, 346] on link "Login" at bounding box center [1181, 345] width 64 height 23
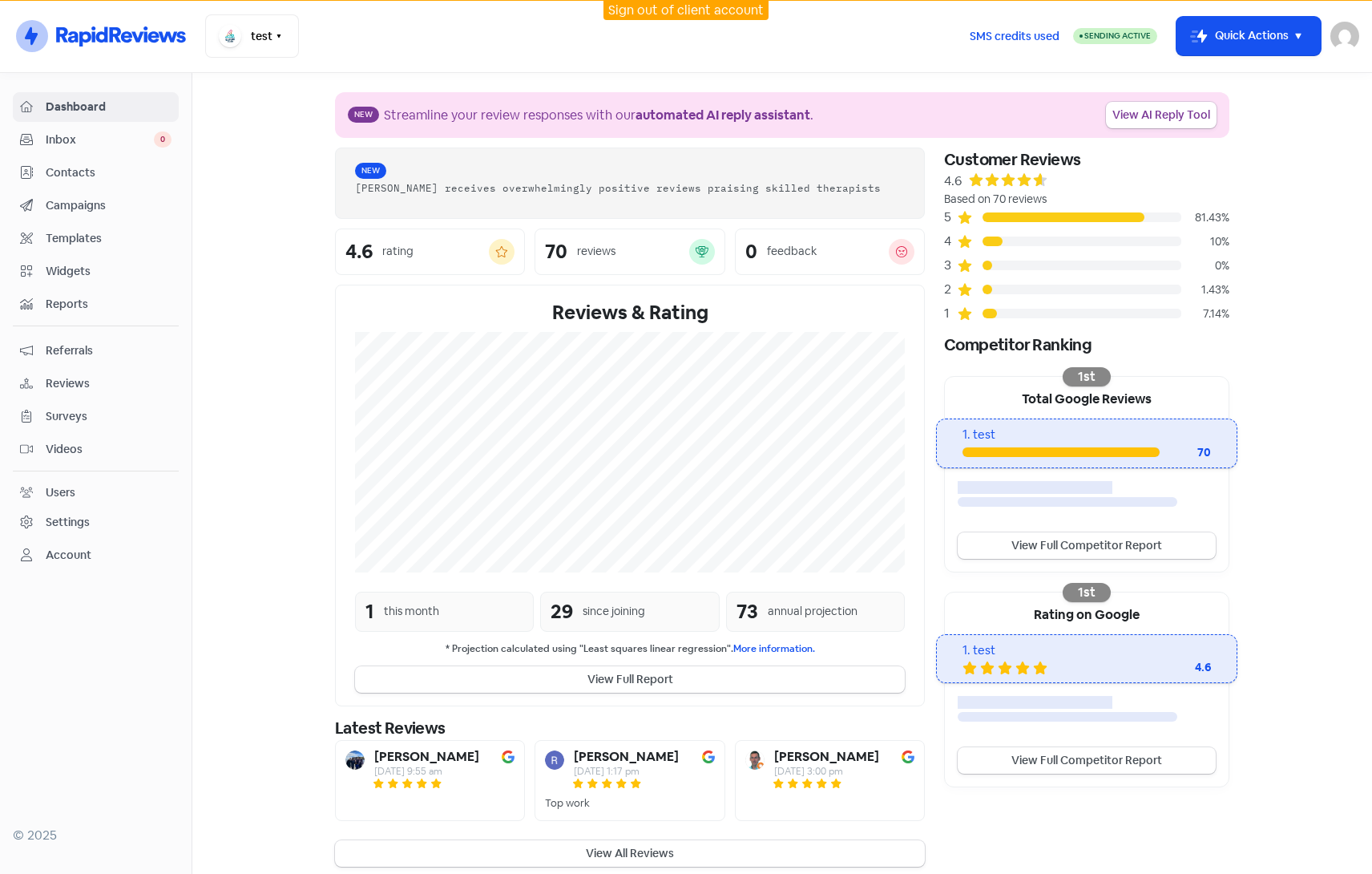
click at [68, 508] on link "Settings" at bounding box center [96, 522] width 166 height 29
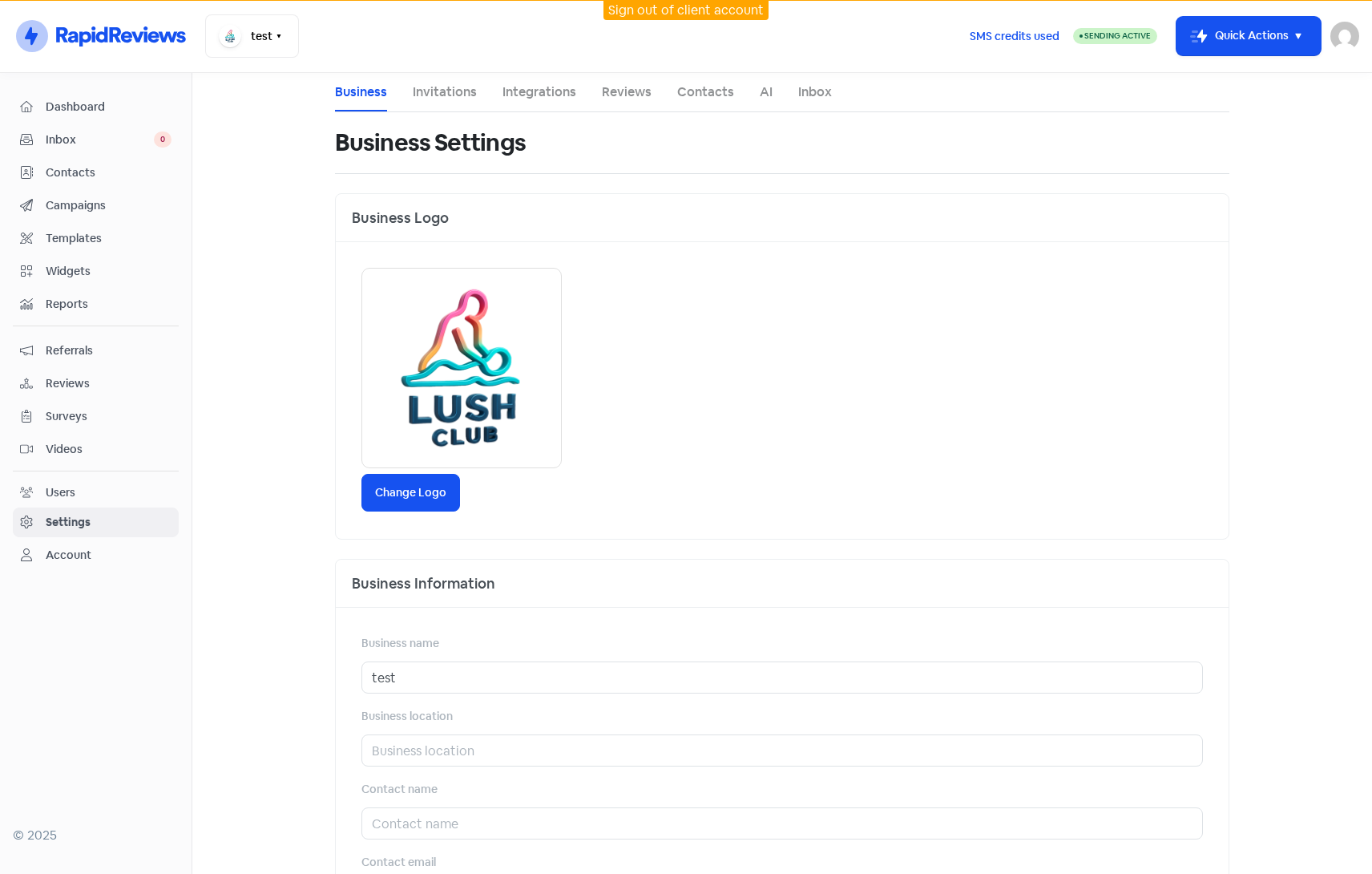
click at [628, 92] on link "Reviews" at bounding box center [627, 92] width 50 height 20
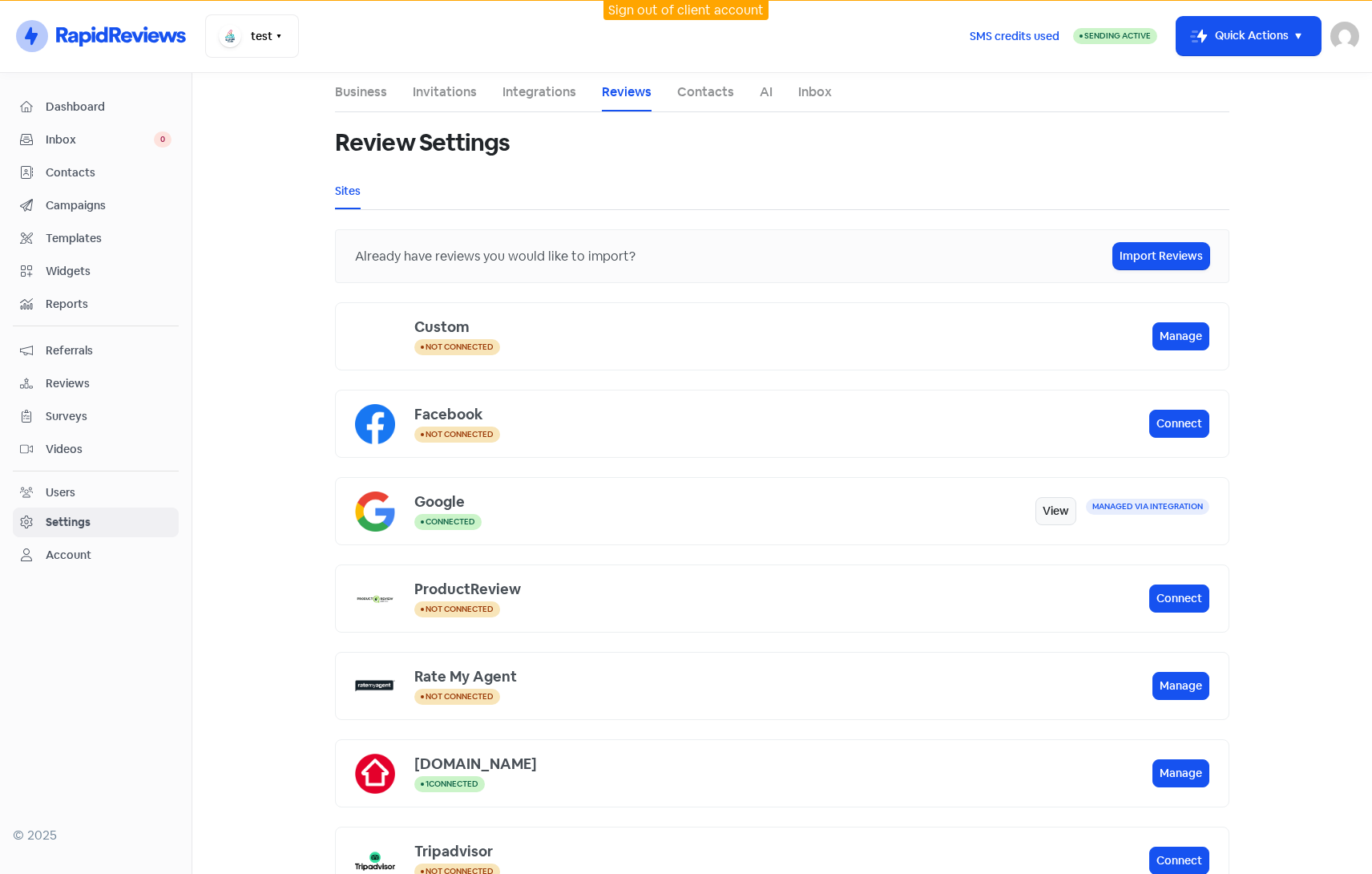
click at [526, 92] on link "Integrations" at bounding box center [539, 92] width 74 height 20
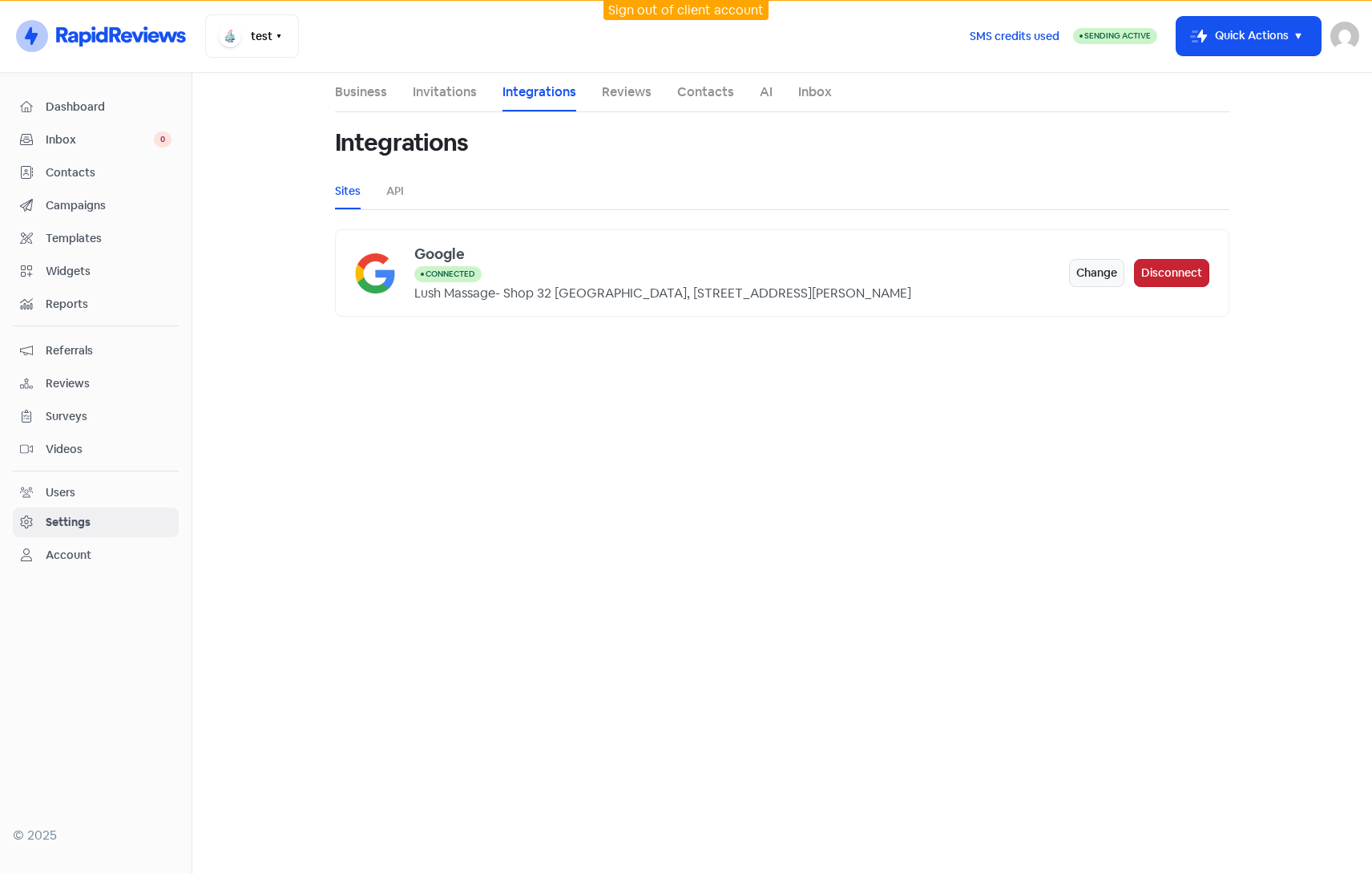
click at [1160, 281] on button "Disconnect" at bounding box center [1172, 273] width 75 height 28
click at [639, 97] on link "Reviews" at bounding box center [627, 92] width 50 height 20
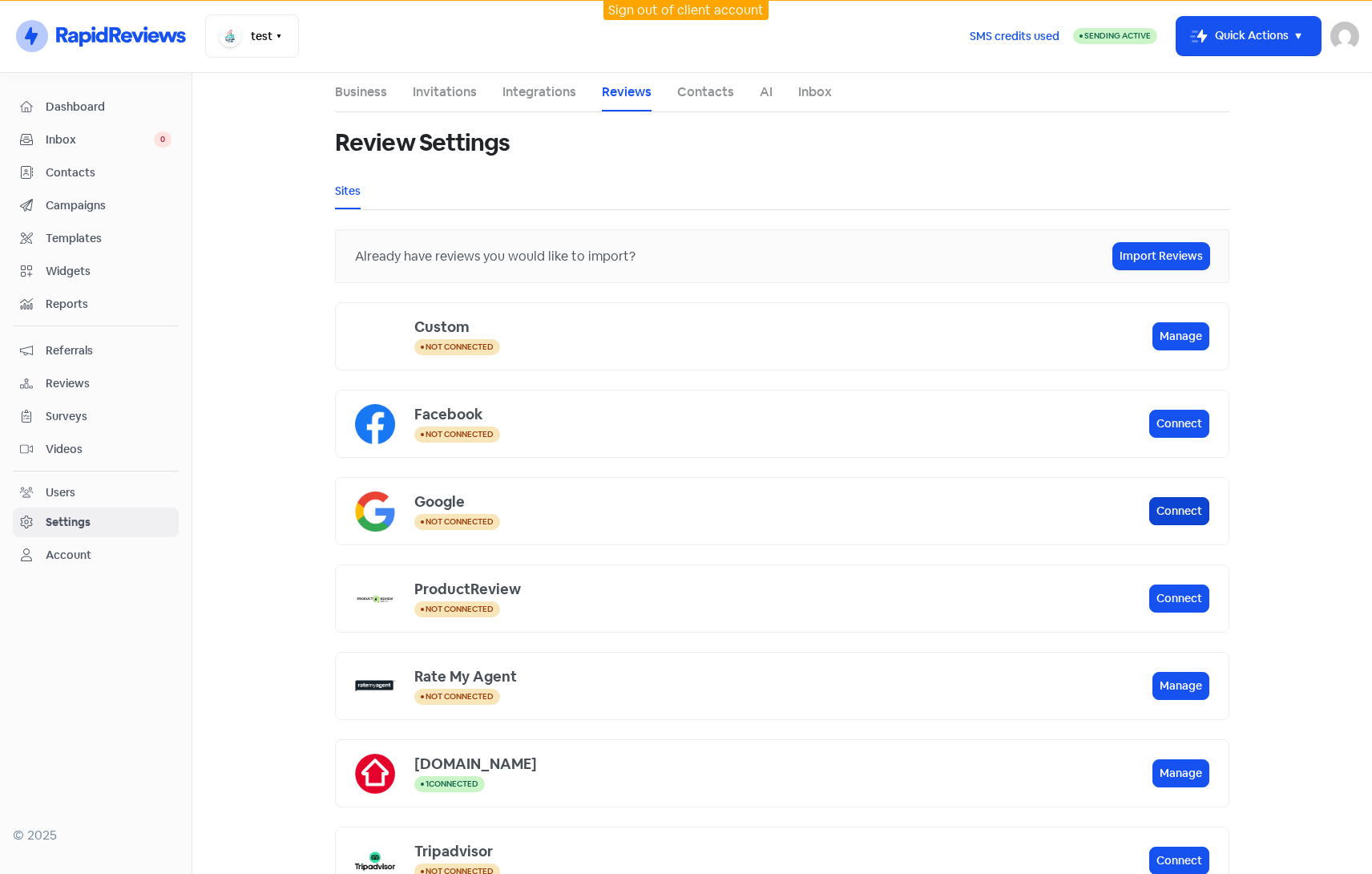
click at [1169, 507] on button "Connect" at bounding box center [1179, 511] width 60 height 28
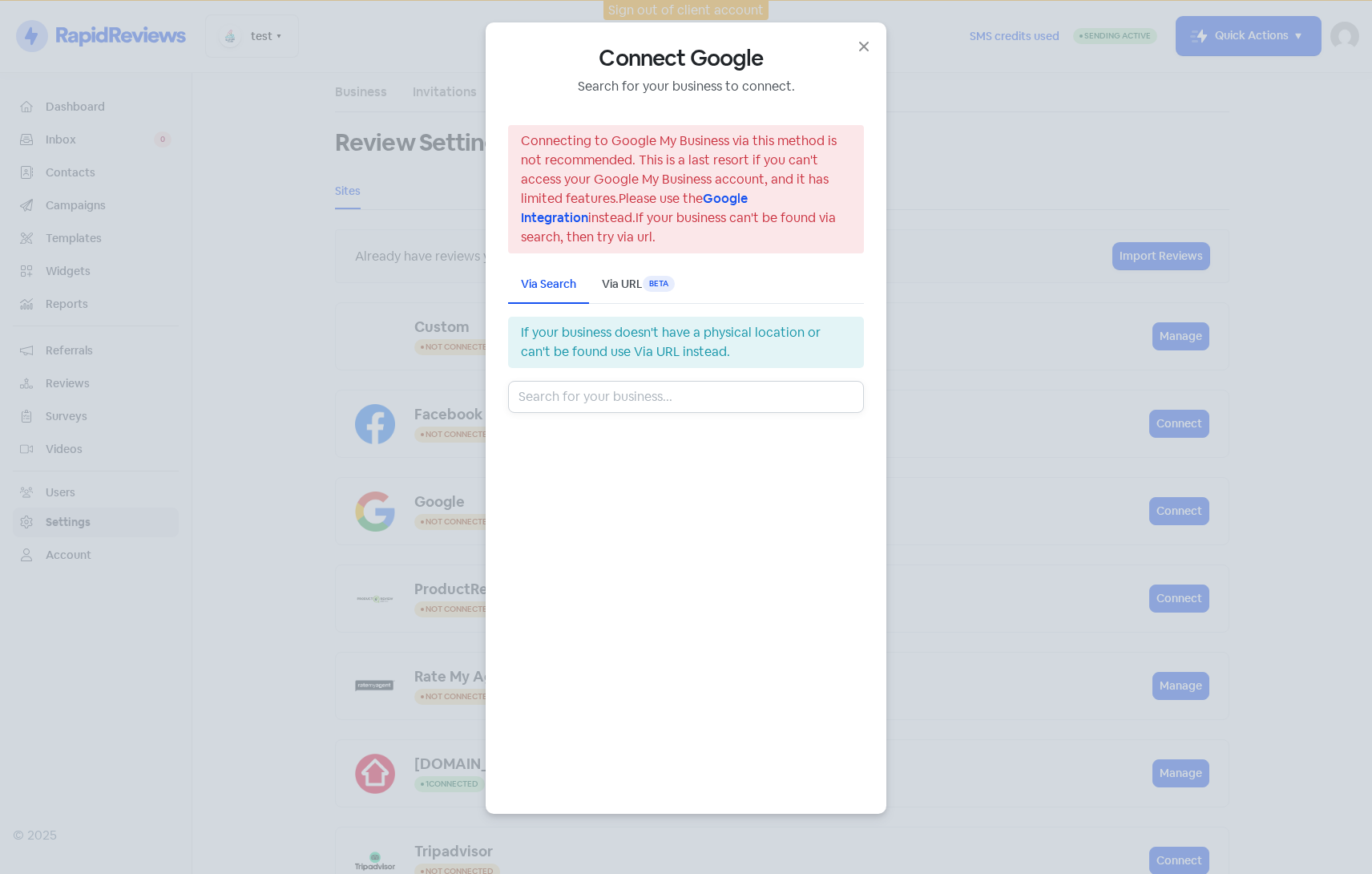
click at [644, 395] on input "text" at bounding box center [686, 396] width 356 height 32
paste input "[PERSON_NAME] Plumbing & Gas"
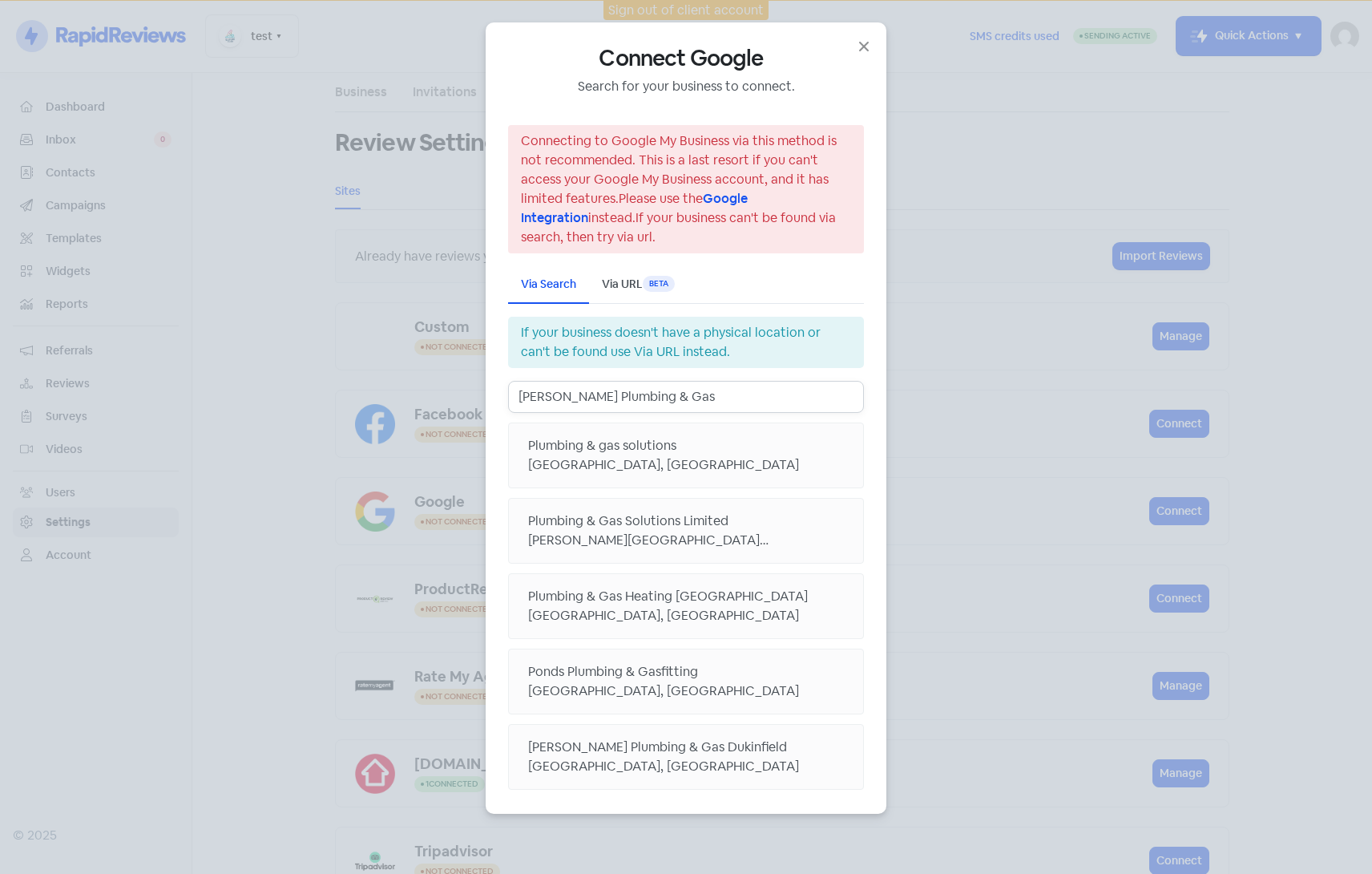
type input "[PERSON_NAME] Plumbing & Gas"
click at [627, 284] on div "Via URL Beta" at bounding box center [638, 284] width 73 height 17
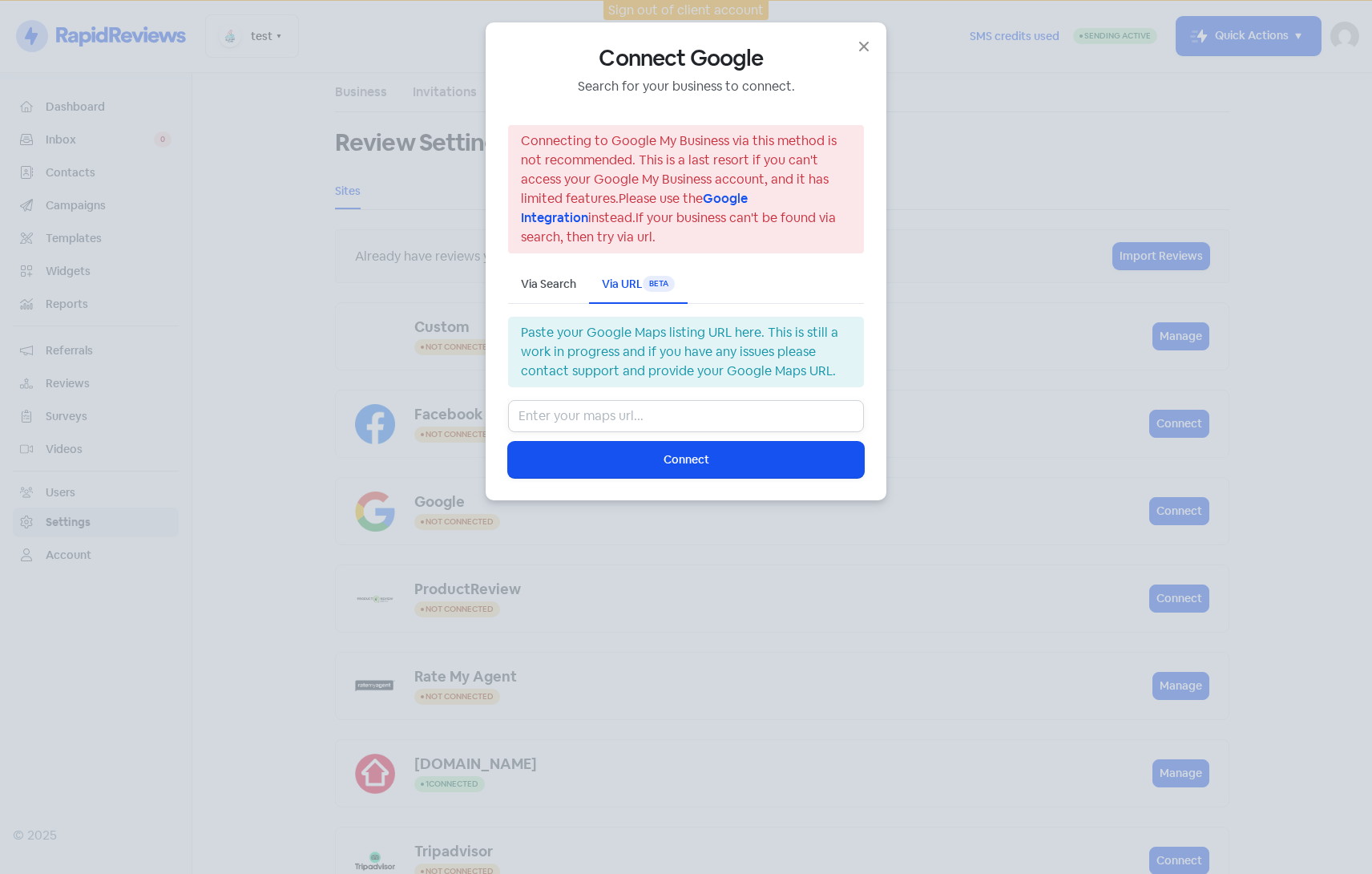
click at [643, 416] on input "text" at bounding box center [686, 416] width 356 height 32
paste input "[URL][DOMAIN_NAME][PERSON_NAME]"
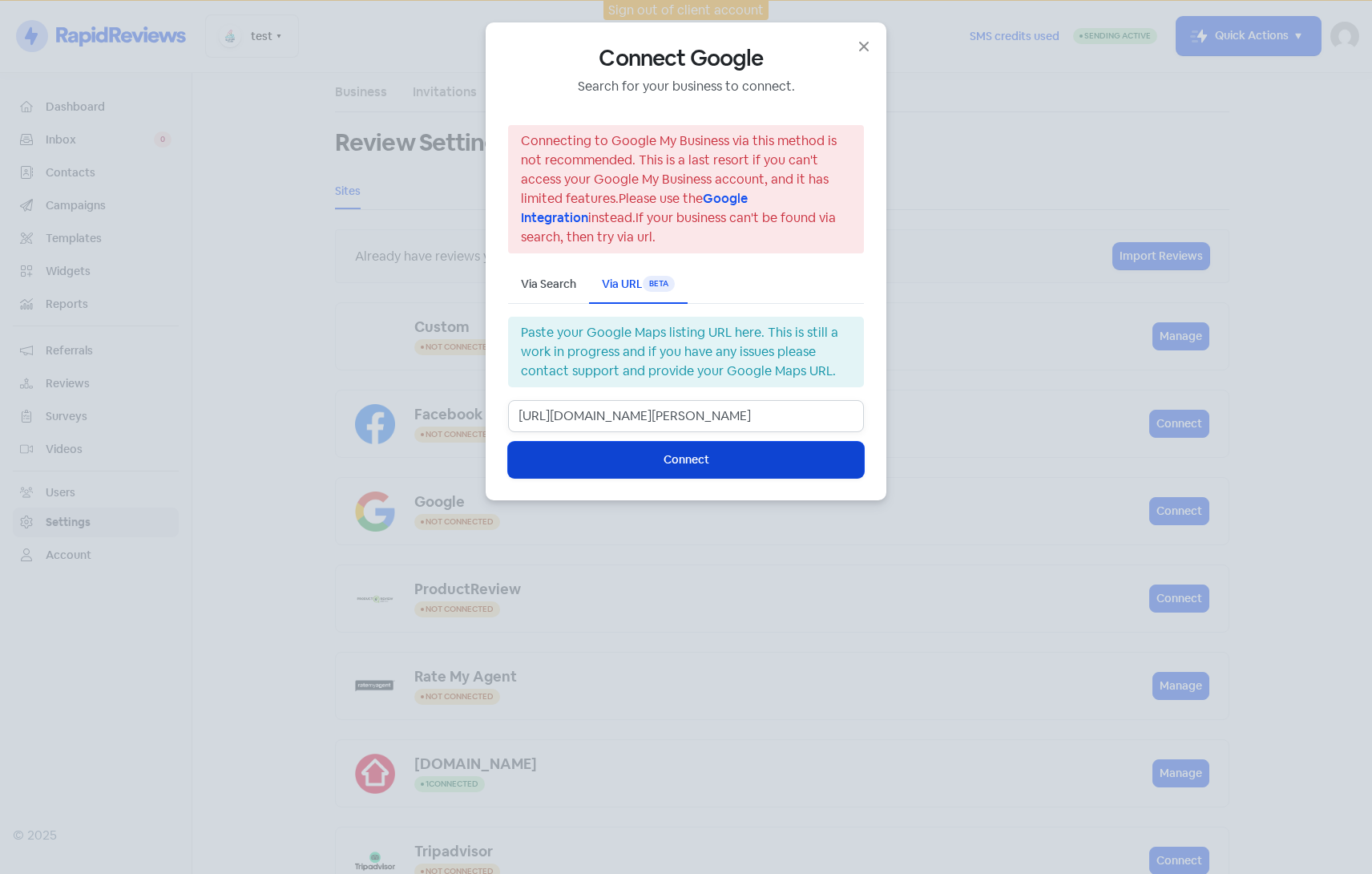
type input "[URL][DOMAIN_NAME][PERSON_NAME]"
click at [670, 458] on span "Connect" at bounding box center [686, 459] width 46 height 17
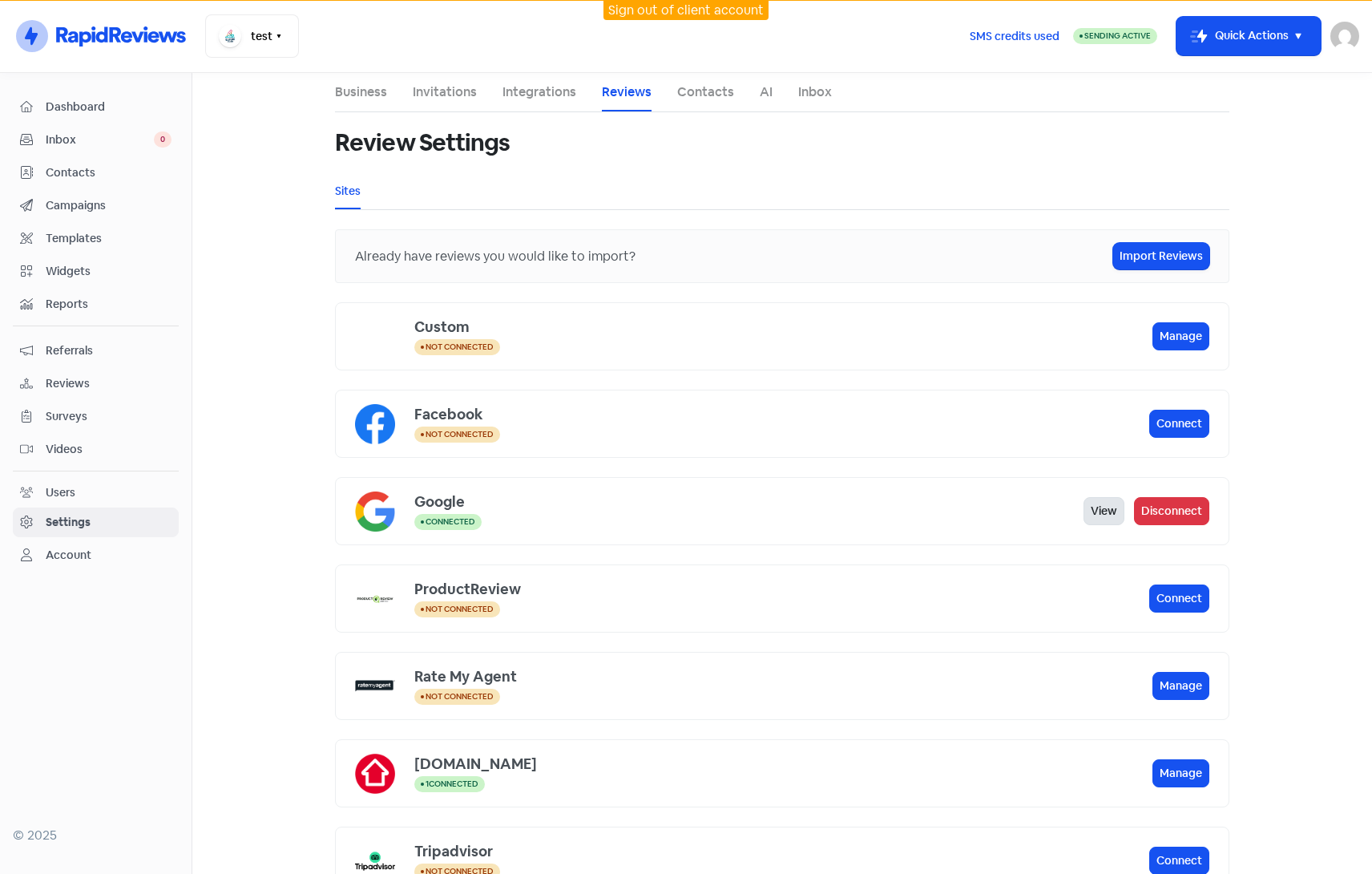
click at [1086, 515] on link "View" at bounding box center [1104, 511] width 41 height 28
click at [1241, 188] on main "Business Invitations Integrations Reviews Contacts AI Inbox Review Settings Sit…" at bounding box center [782, 473] width 1180 height 801
click at [541, 98] on link "Integrations" at bounding box center [539, 92] width 74 height 20
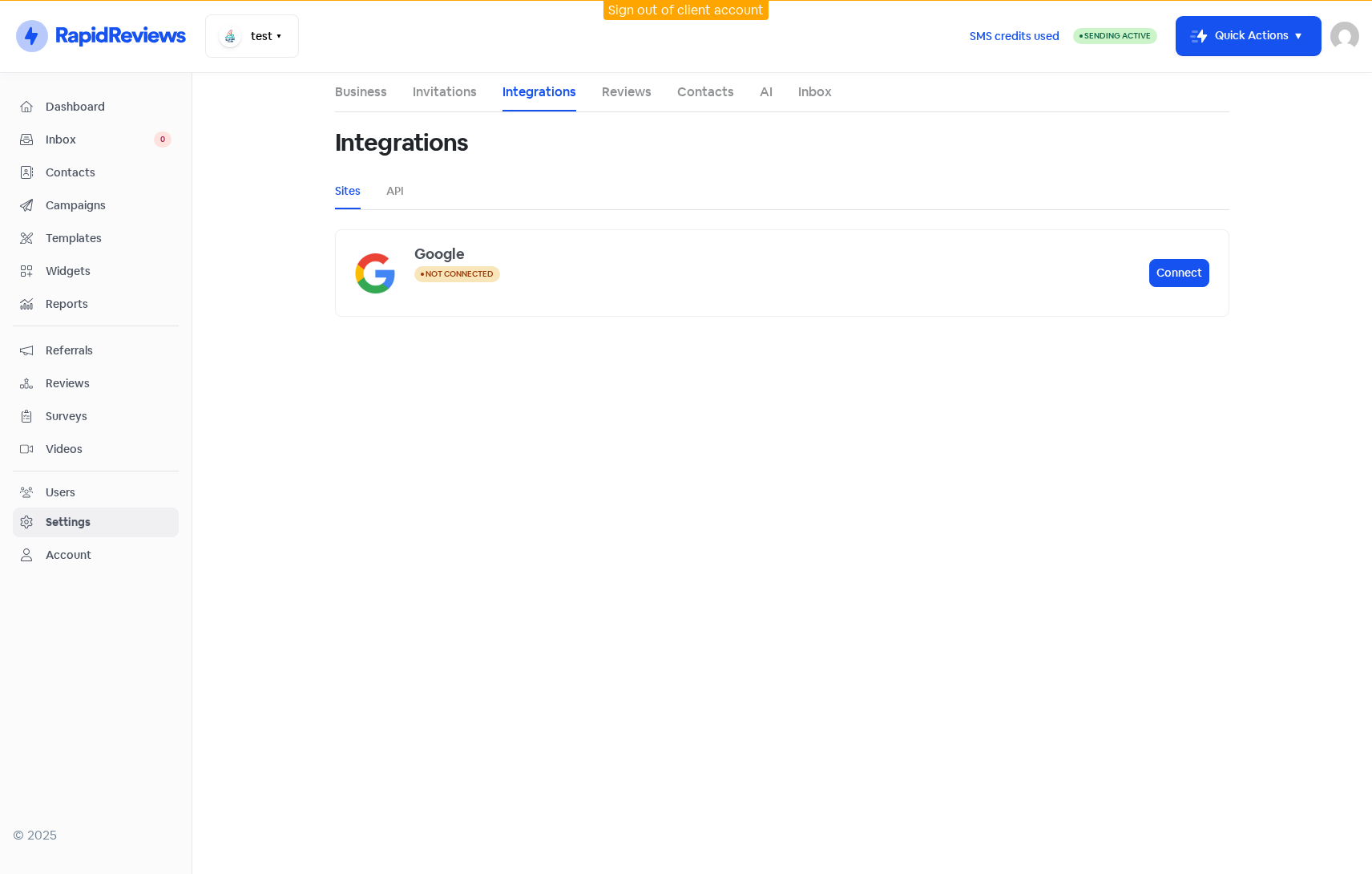
click at [628, 93] on link "Reviews" at bounding box center [627, 92] width 50 height 20
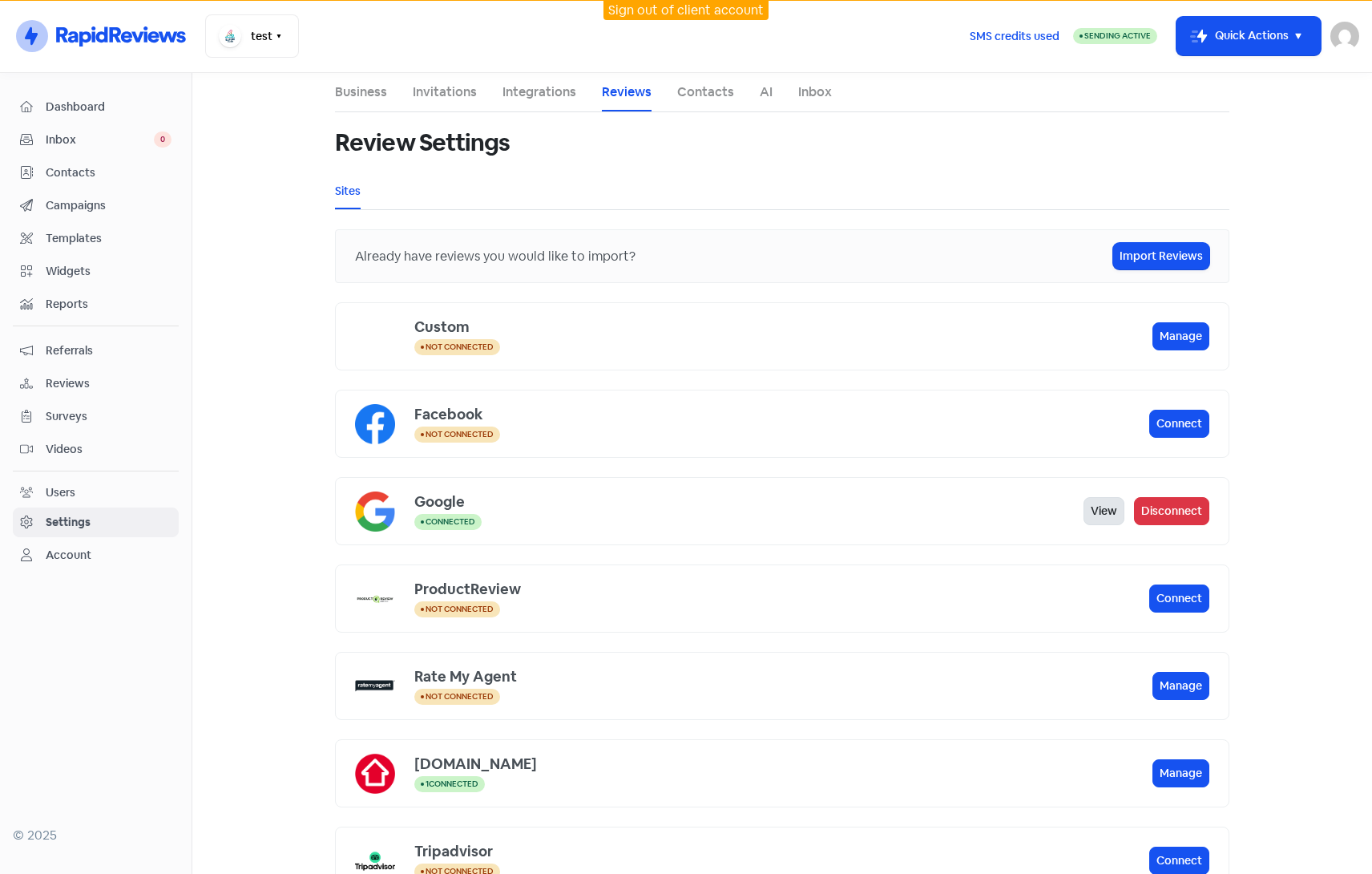
click at [1089, 510] on link "View" at bounding box center [1104, 511] width 41 height 28
click at [280, 299] on main "Business Invitations Integrations Reviews Contacts AI Inbox Review Settings Sit…" at bounding box center [782, 473] width 1180 height 801
click at [1155, 509] on button "Disconnect" at bounding box center [1172, 511] width 75 height 28
click at [1191, 511] on button "Connect" at bounding box center [1179, 511] width 60 height 28
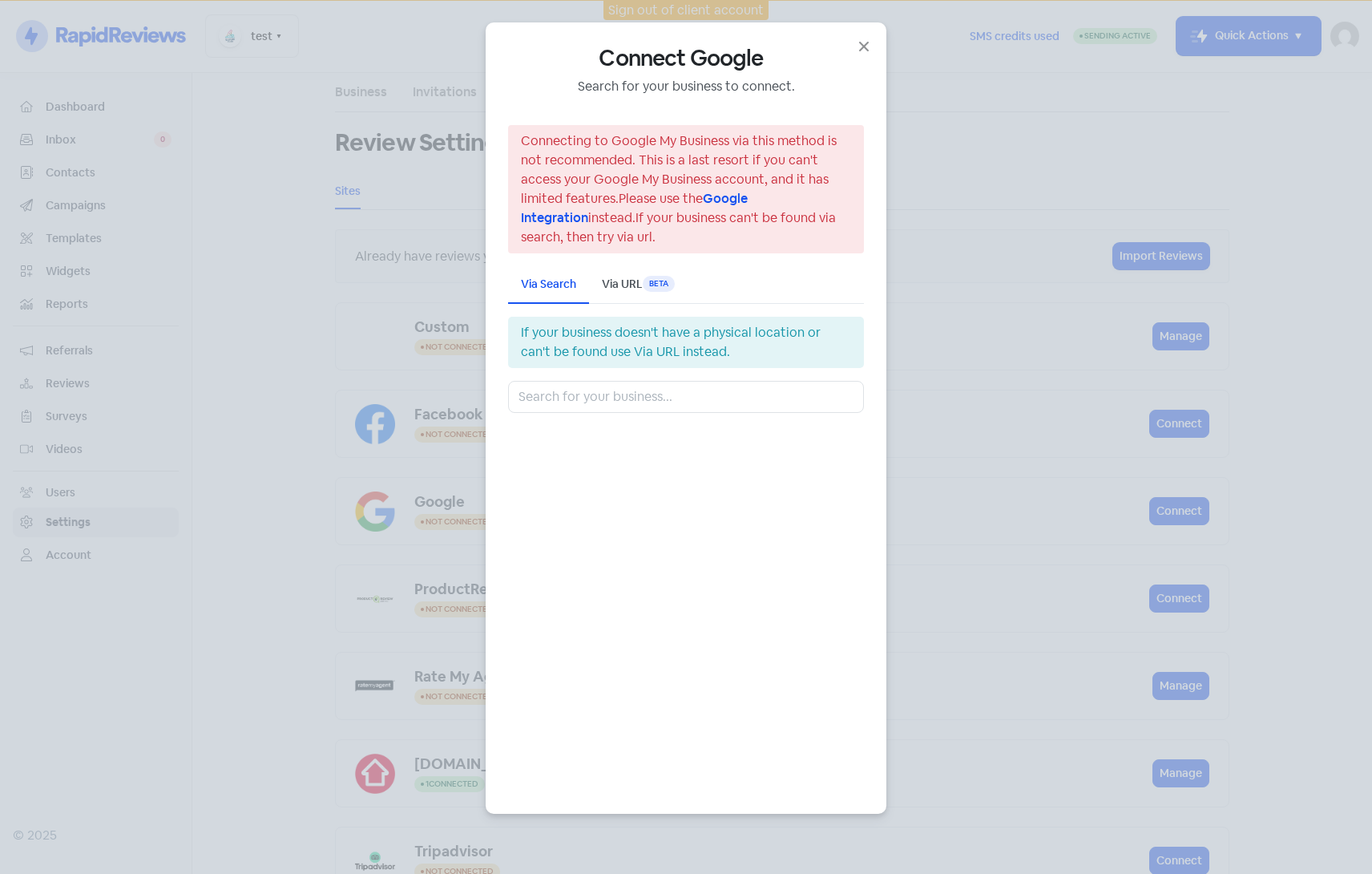
click at [629, 288] on div "Via URL Beta" at bounding box center [638, 284] width 73 height 17
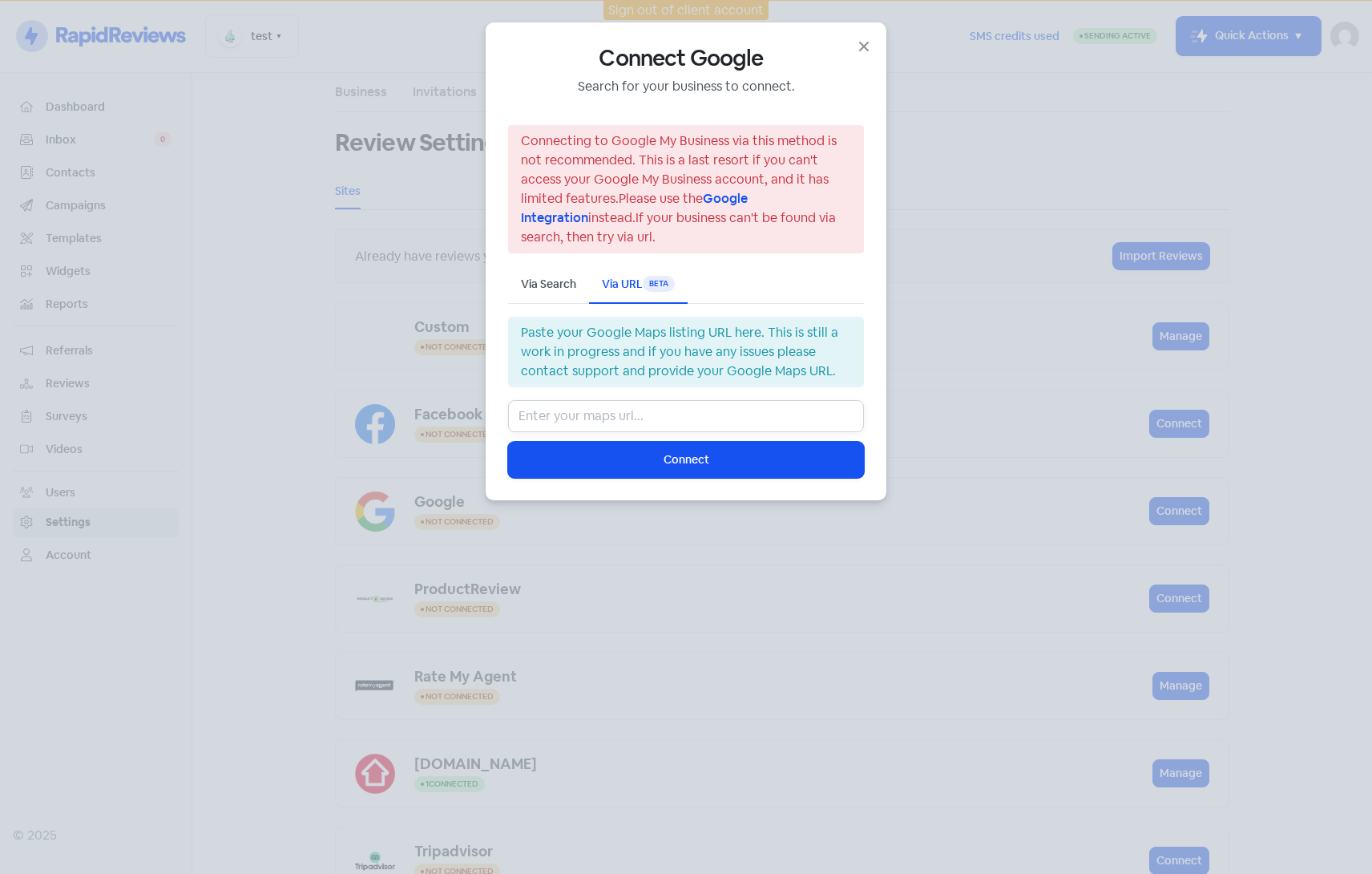
click at [677, 416] on input "text" at bounding box center [686, 416] width 356 height 32
paste input "[URL][DOMAIN_NAME][PERSON_NAME]"
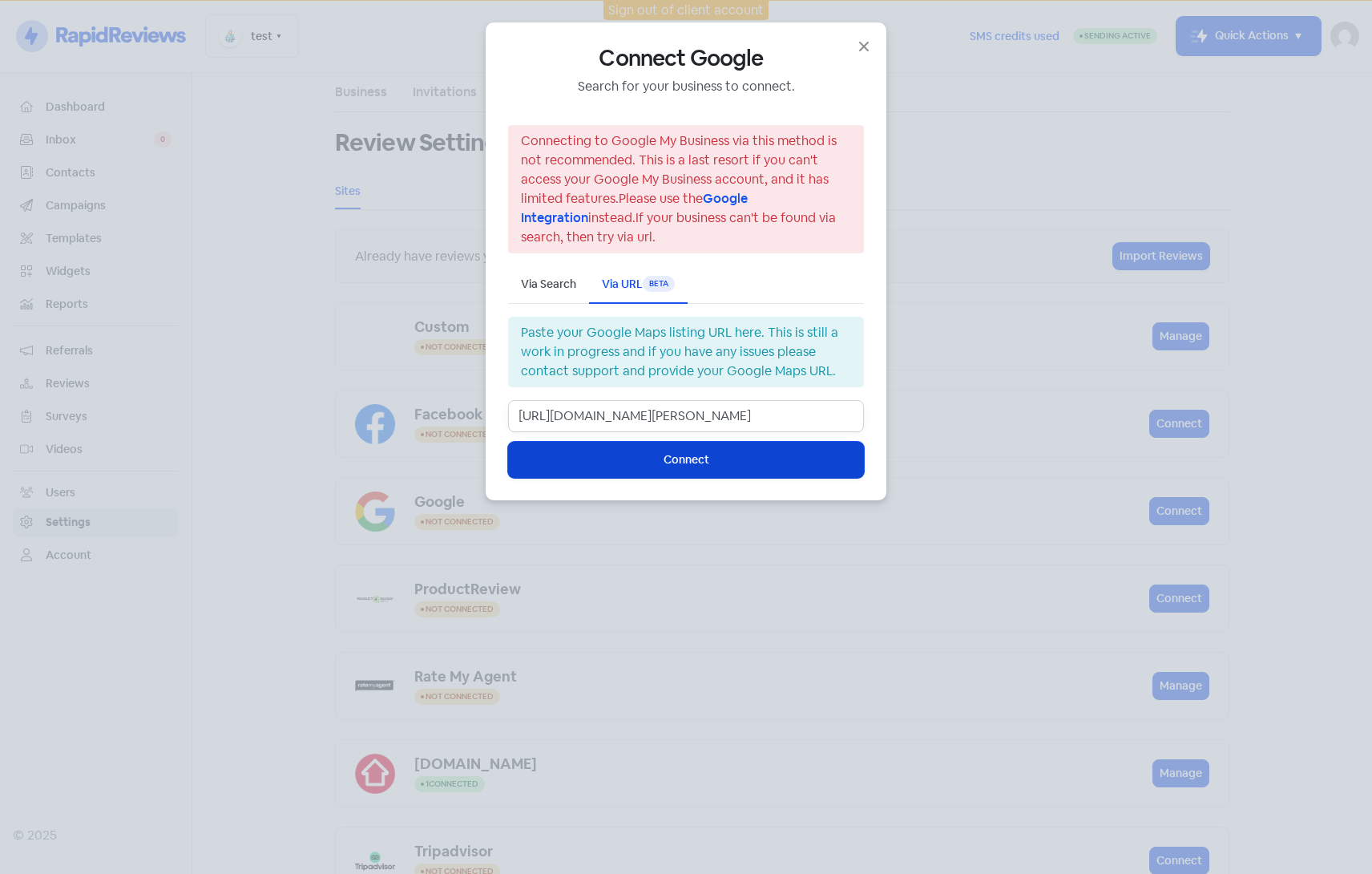
type input "[URL][DOMAIN_NAME][PERSON_NAME]"
click at [678, 462] on span "Connect" at bounding box center [686, 459] width 46 height 17
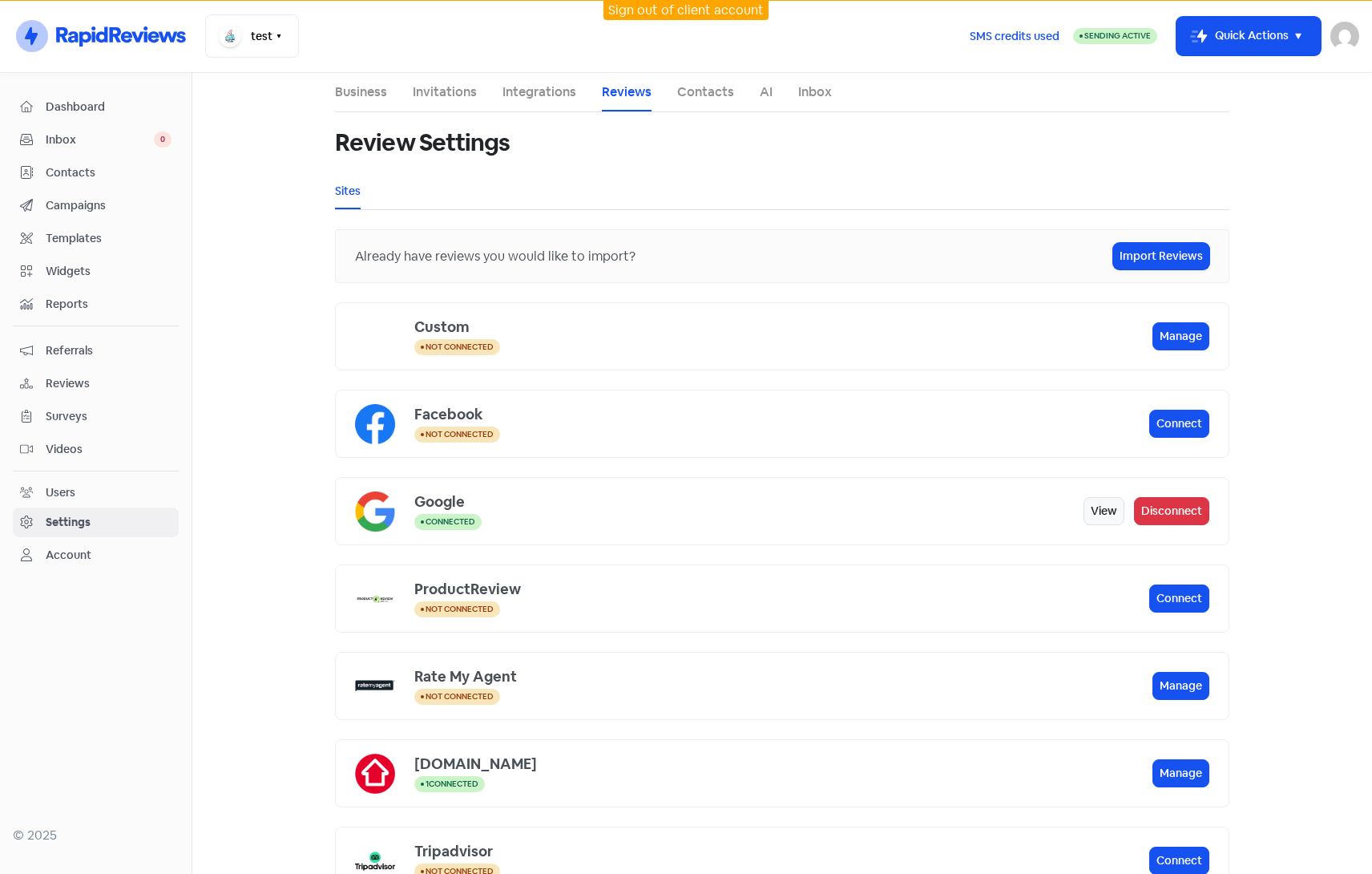
click at [76, 380] on span "Reviews" at bounding box center [109, 383] width 126 height 17
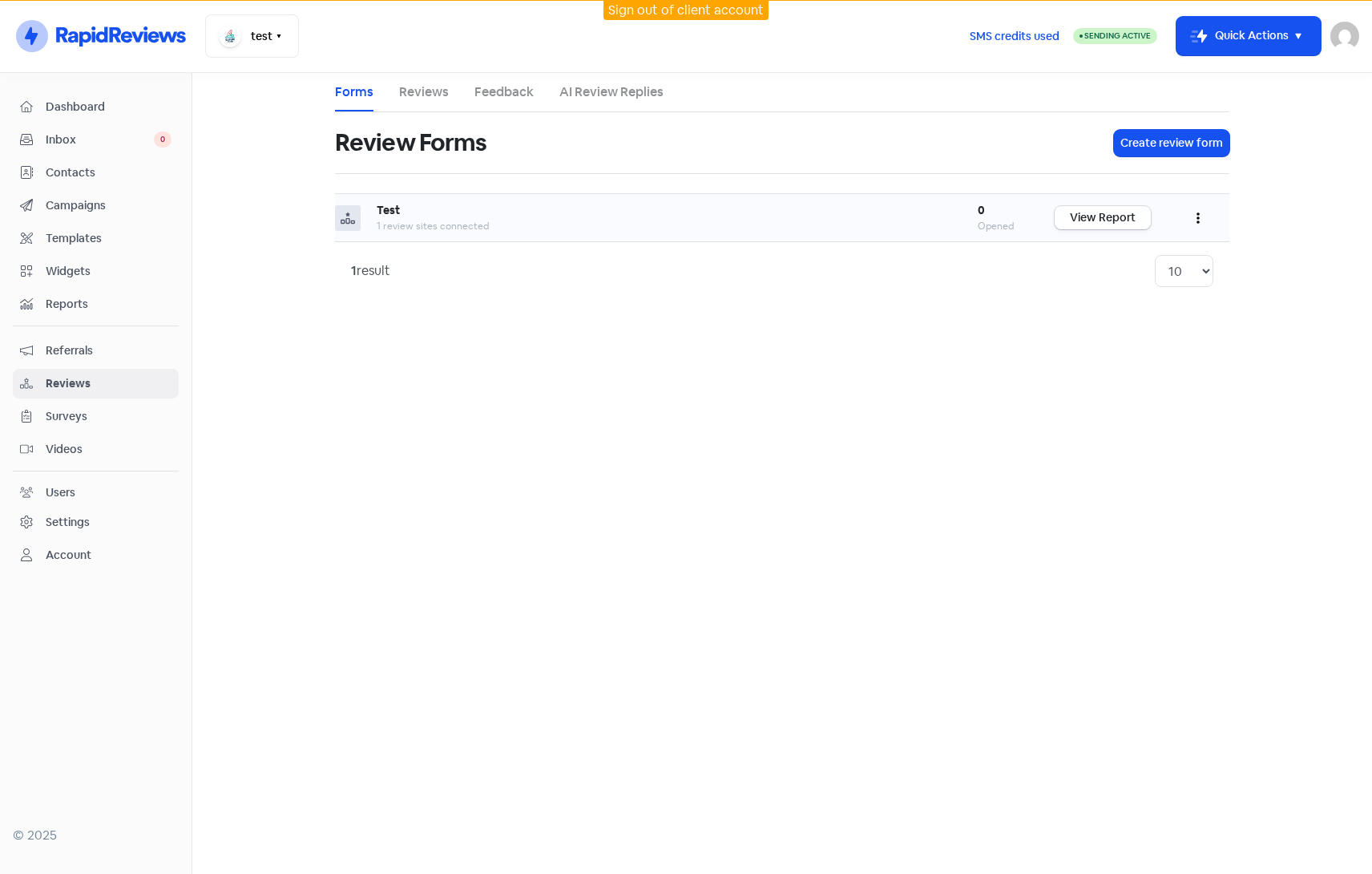
click at [1196, 218] on icon "button" at bounding box center [1198, 218] width 3 height 13
click at [1119, 283] on link "Edit" at bounding box center [1145, 290] width 135 height 32
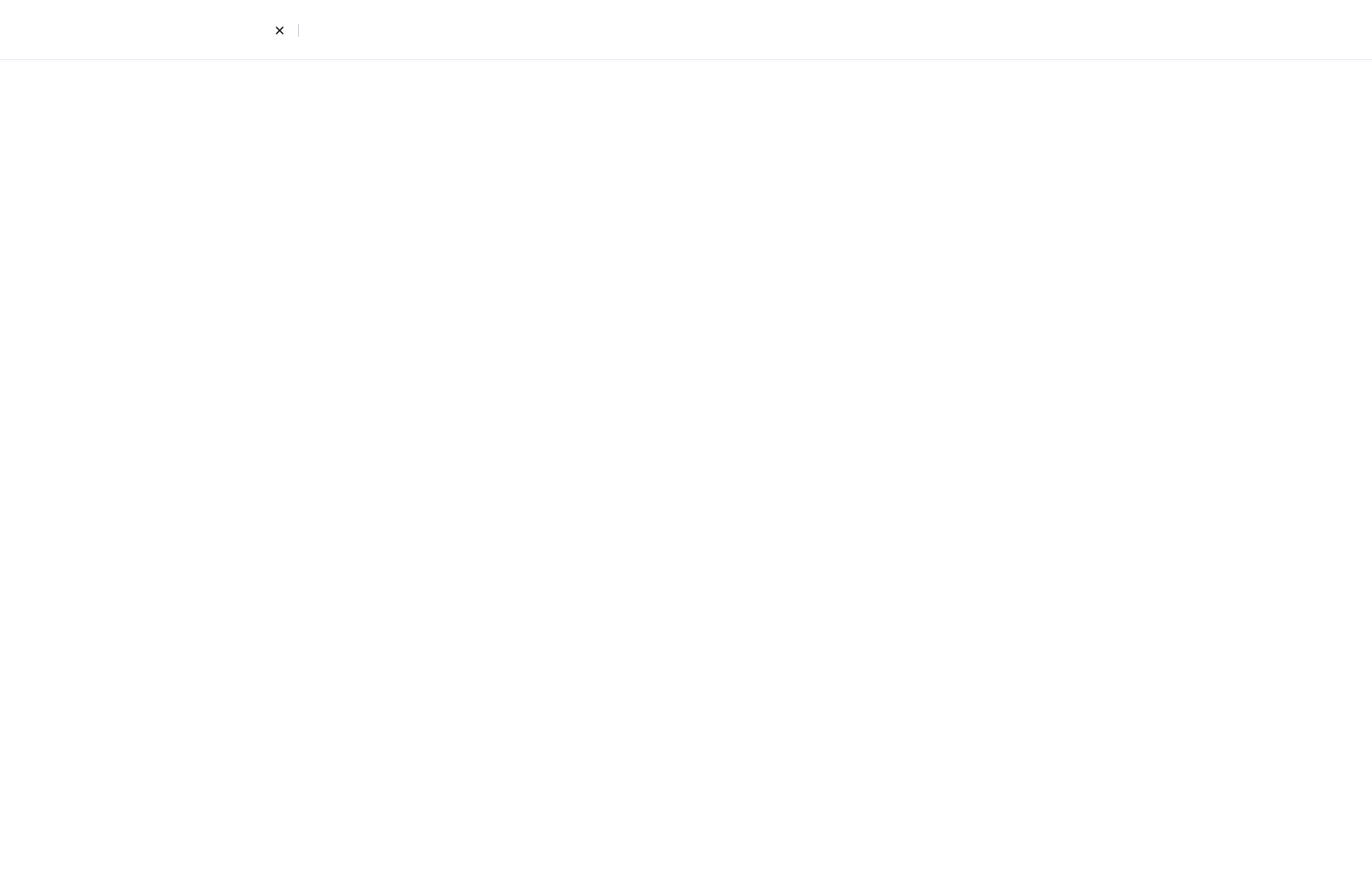
select select "4"
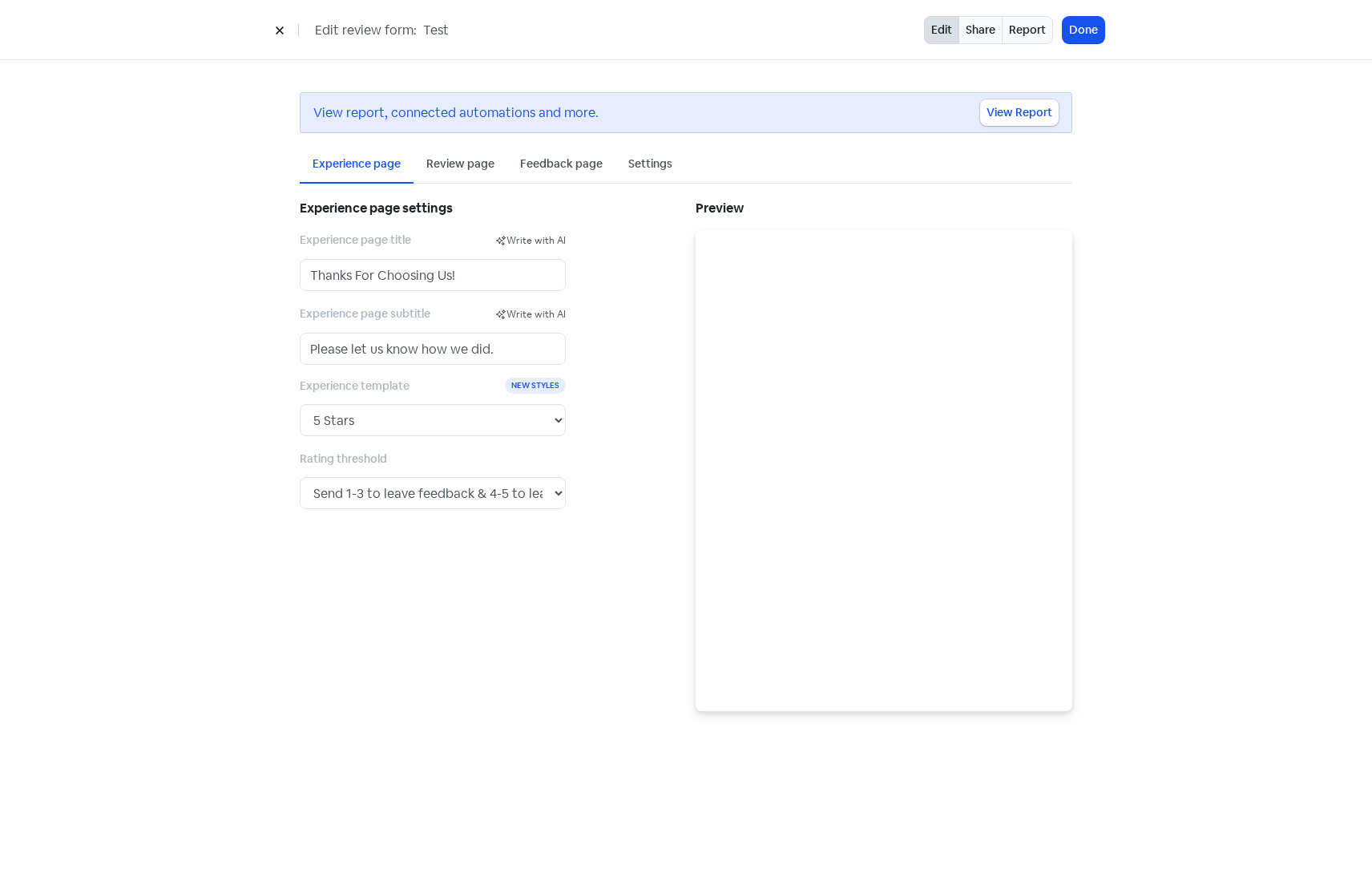
click at [471, 162] on div "Review page" at bounding box center [460, 164] width 68 height 17
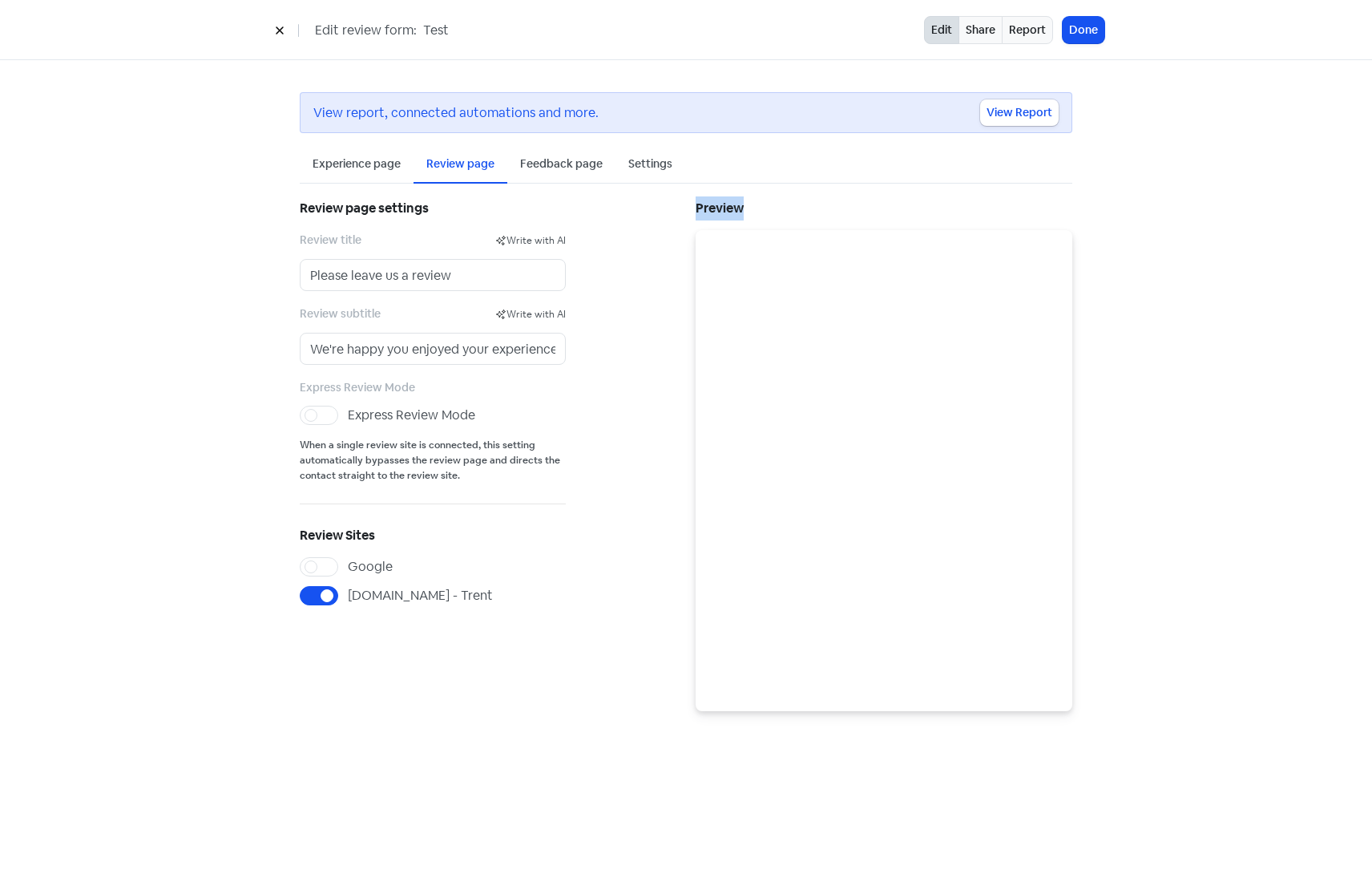
drag, startPoint x: 696, startPoint y: 208, endPoint x: 752, endPoint y: 209, distance: 56.0
click at [752, 209] on h5 "Preview" at bounding box center [884, 208] width 376 height 24
click at [1122, 211] on div "View report, connected automations and more. View Report Experience page Review…" at bounding box center [686, 401] width 914 height 683
click at [281, 31] on icon at bounding box center [280, 30] width 10 height 10
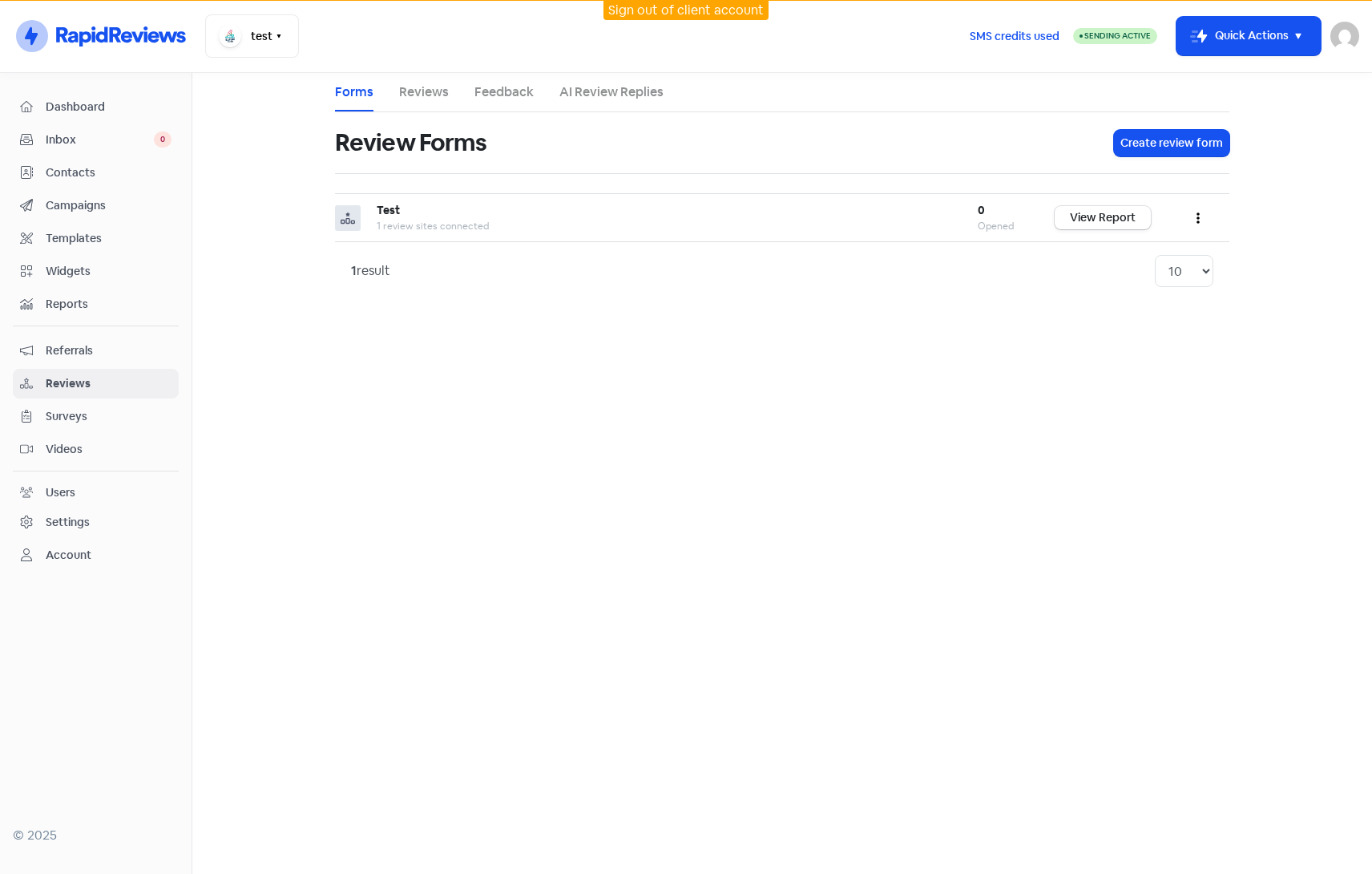
click at [248, 137] on main "Forms Reviews Feedback AI Review Replies Review Forms Create review form Test 1…" at bounding box center [782, 473] width 1180 height 801
